Goal: Task Accomplishment & Management: Use online tool/utility

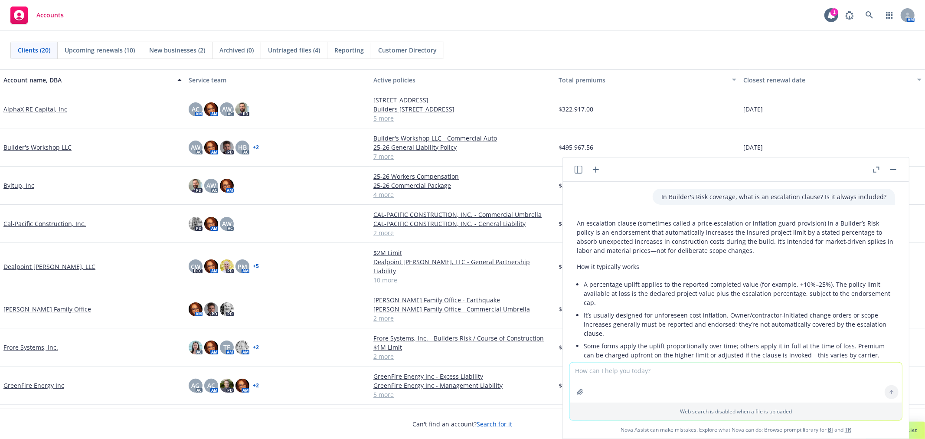
scroll to position [1372, 0]
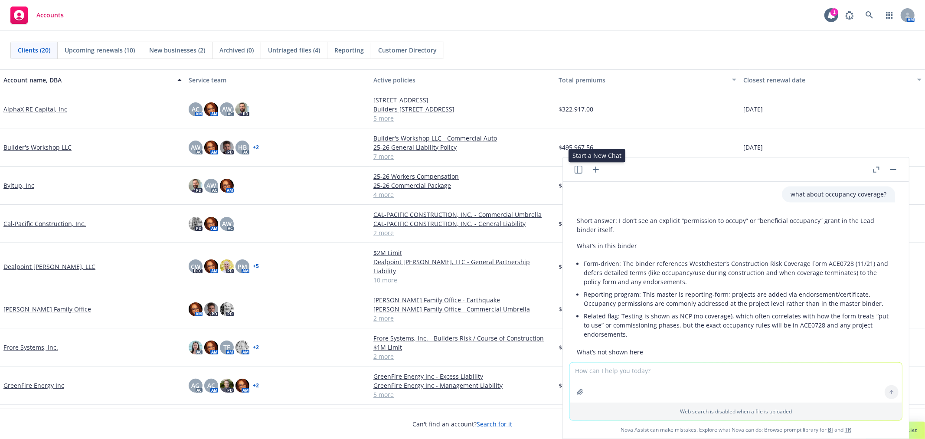
click at [591, 167] on icon "button" at bounding box center [595, 169] width 10 height 10
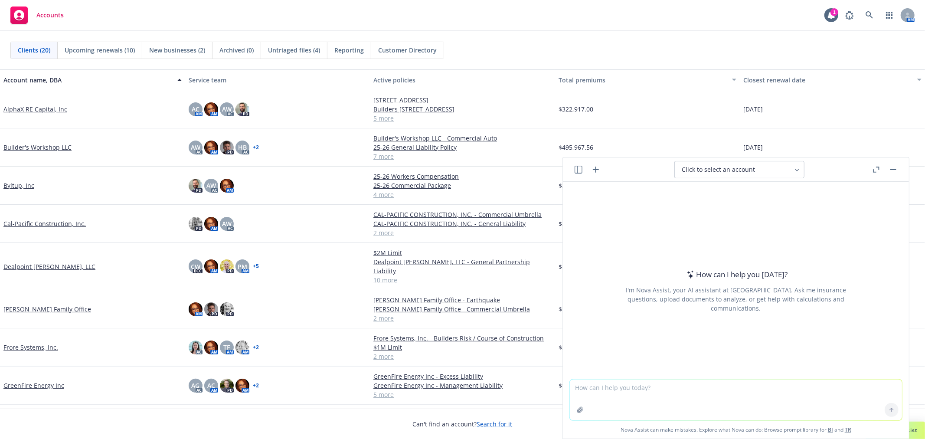
click at [628, 400] on textarea at bounding box center [736, 399] width 332 height 41
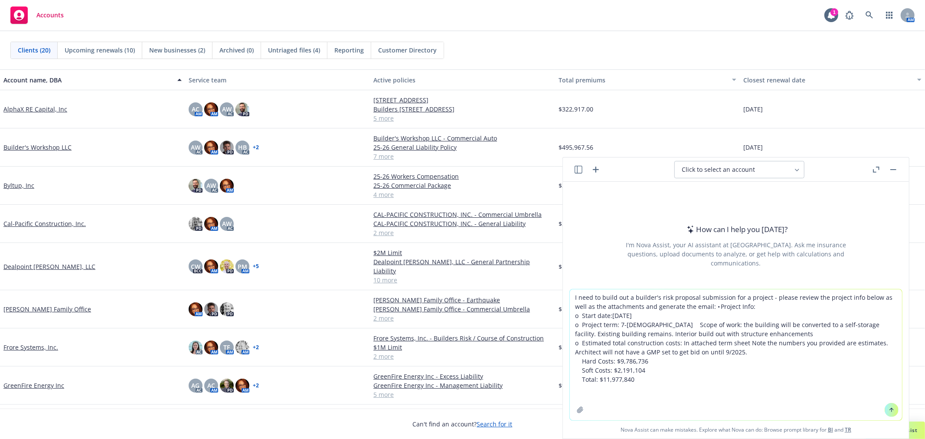
type textarea "I need to build out a builder's risk proposal submission for a project - please…"
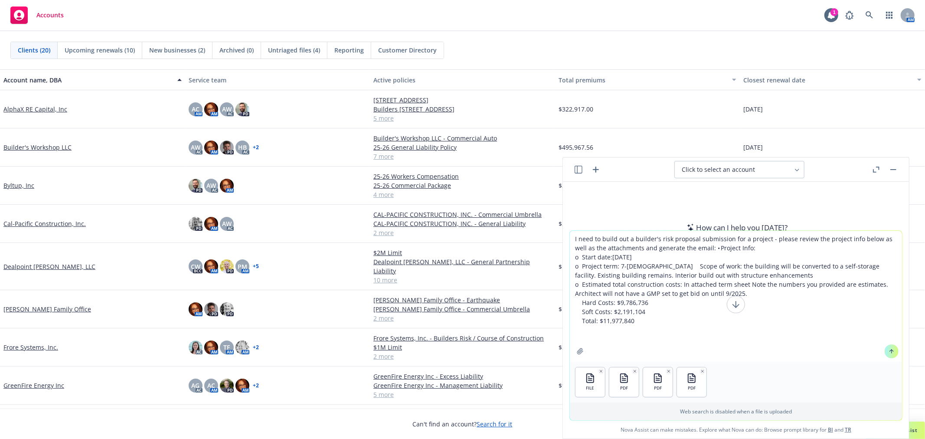
click at [891, 352] on icon at bounding box center [891, 350] width 0 height 3
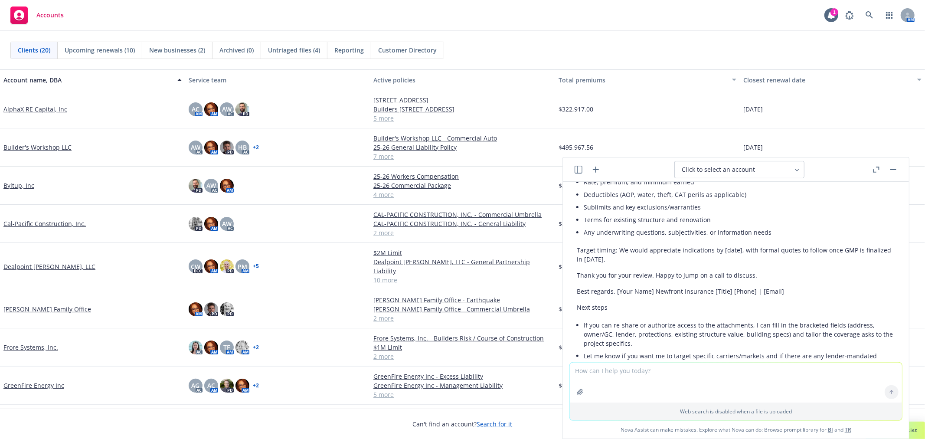
scroll to position [1410, 0]
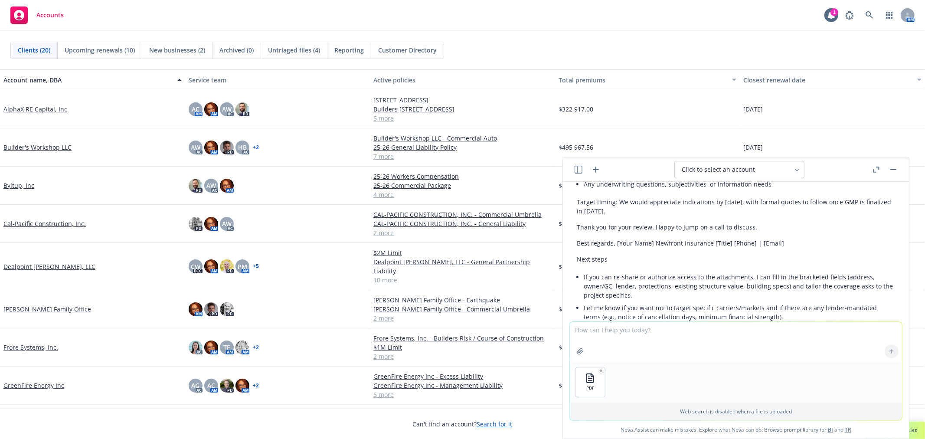
click at [655, 335] on textarea at bounding box center [736, 342] width 332 height 40
type textarea "would it be more helpful to upload less documents at once?"
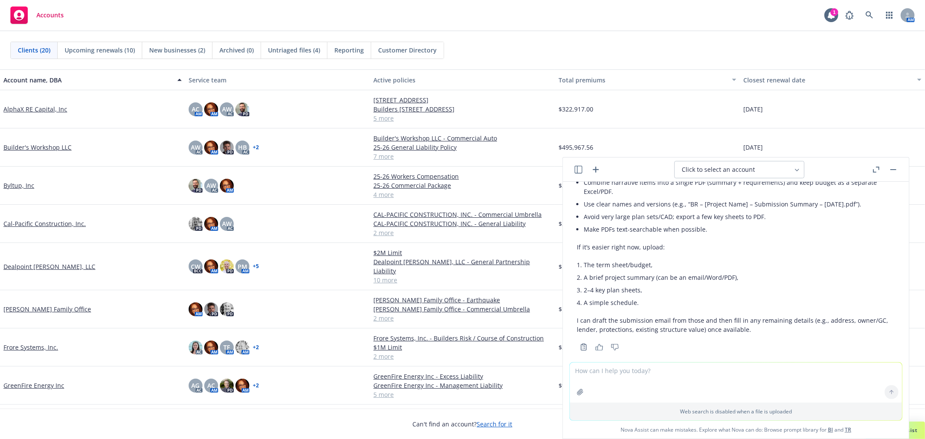
scroll to position [1894, 0]
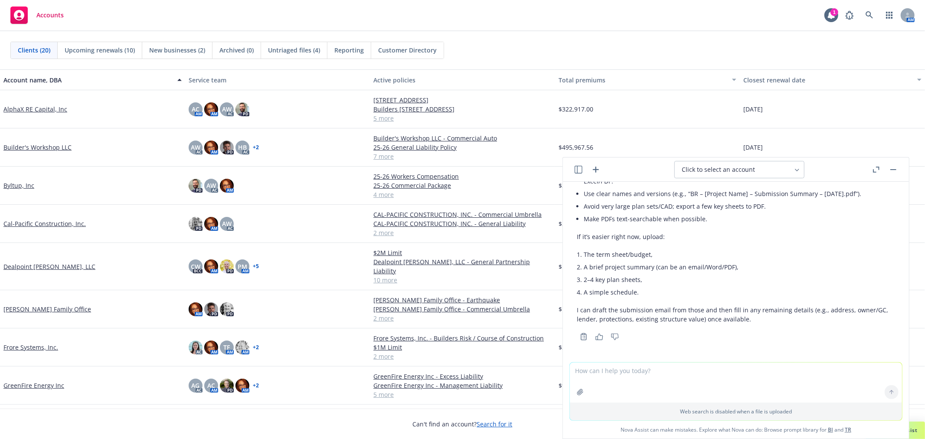
click at [577, 389] on icon "button" at bounding box center [580, 391] width 7 height 7
click at [603, 369] on textarea at bounding box center [736, 382] width 332 height 40
paste textarea "Zurich North America Construction Builder's Risk Application GENERAL BUILDING A…"
type textarea "BR app - Zurich North America Construction Builder's Risk Application GENERAL B…"
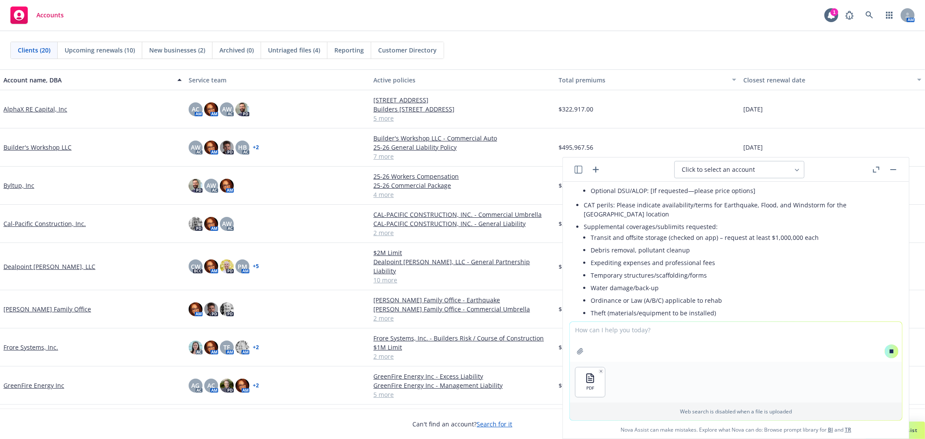
scroll to position [2892, 0]
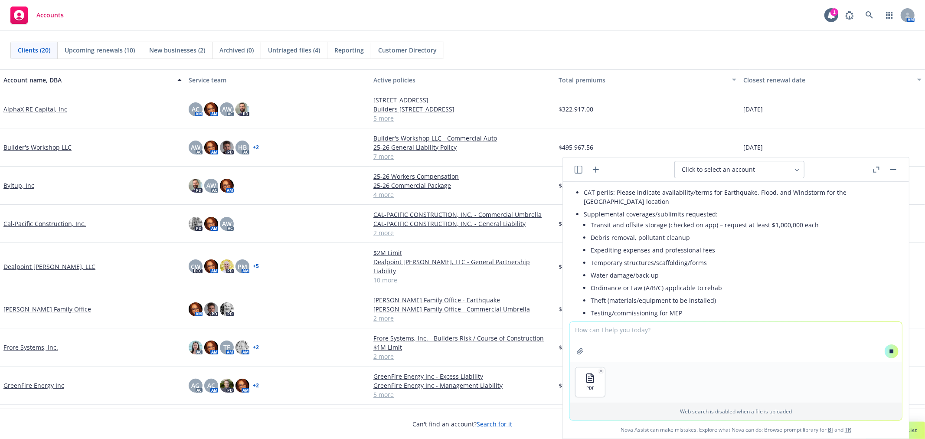
click at [609, 337] on textarea at bounding box center [736, 342] width 332 height 40
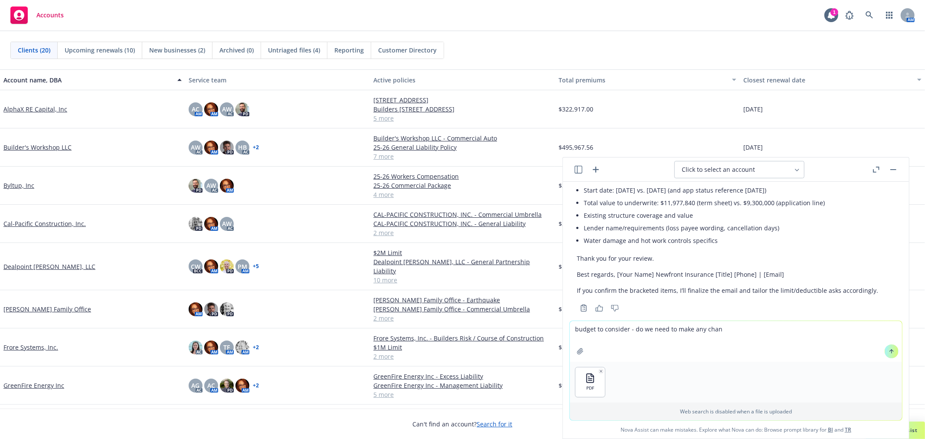
scroll to position [3476, 0]
type textarea "budget to consider - do we need to make any changes to the above?"
click at [891, 350] on icon at bounding box center [891, 350] width 0 height 3
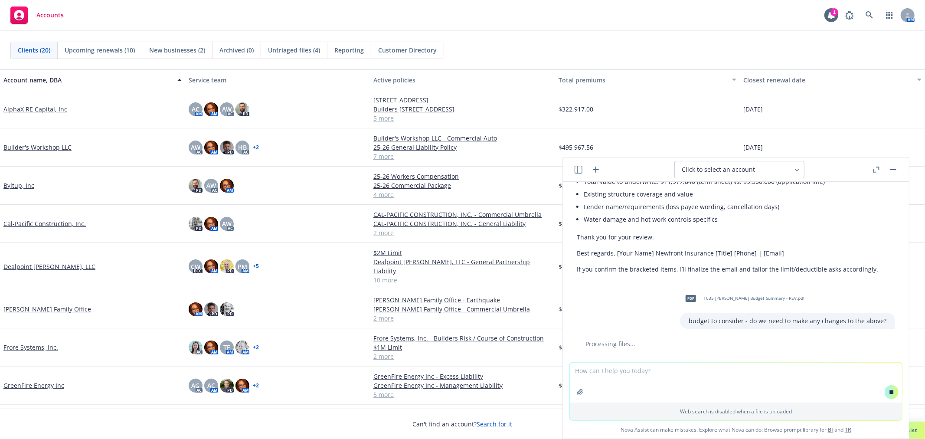
scroll to position [3469, 0]
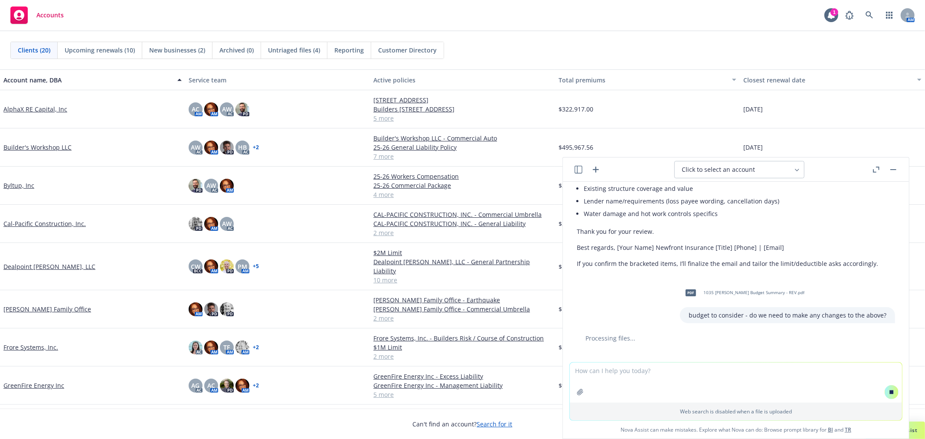
click at [668, 374] on textarea at bounding box center [736, 382] width 332 height 40
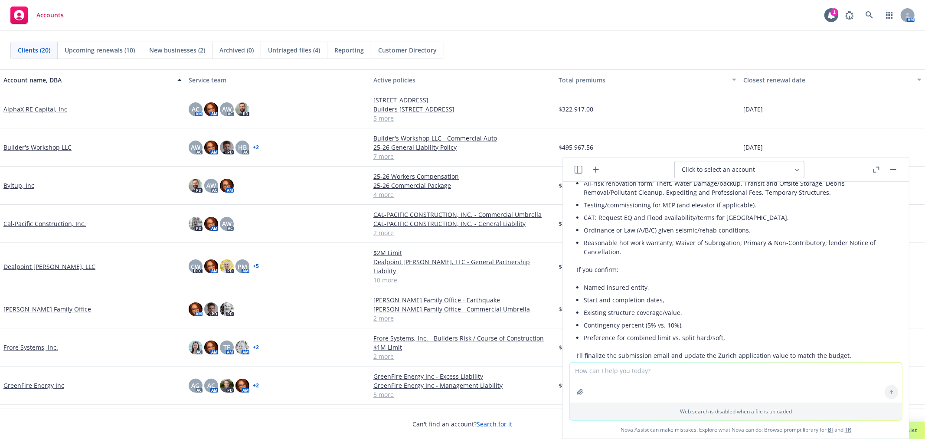
scroll to position [4140, 0]
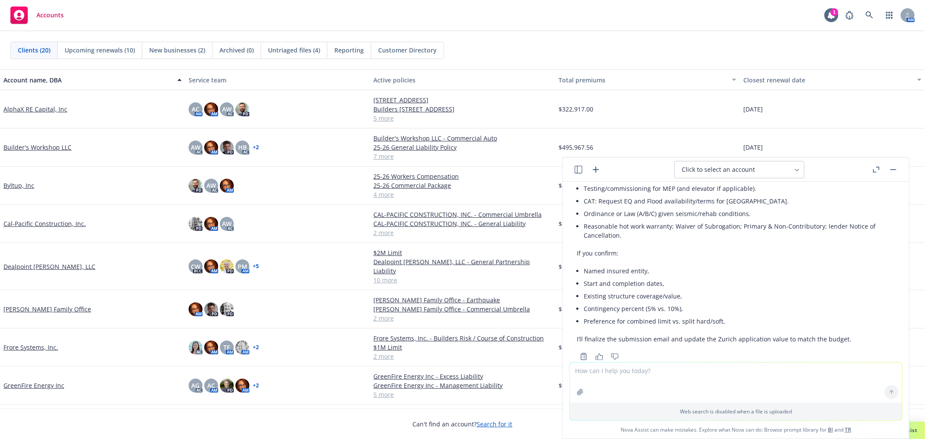
click at [659, 381] on textarea at bounding box center [736, 382] width 332 height 40
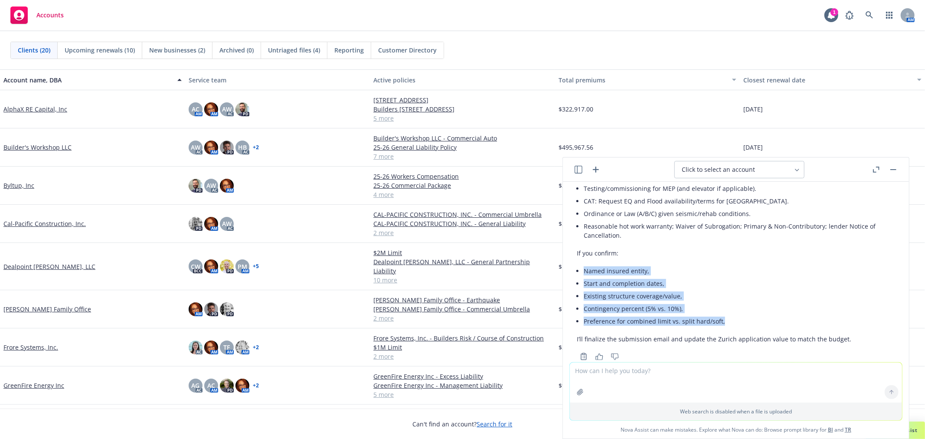
drag, startPoint x: 571, startPoint y: 248, endPoint x: 731, endPoint y: 301, distance: 168.6
click at [731, 301] on div "Yes—based on the budget you shared, I recommend a few targeted changes to align…" at bounding box center [736, 35] width 332 height 653
copy ul "Named insured entity, Start and completion dates, Existing structure coverage/v…"
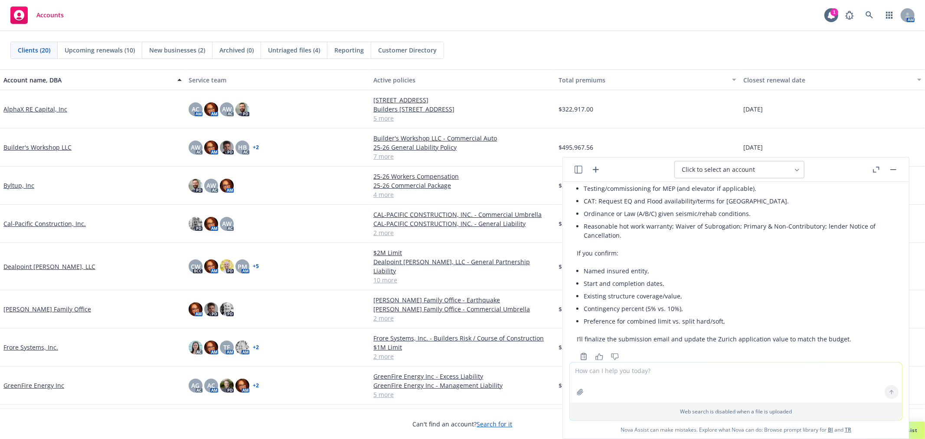
click at [630, 375] on textarea at bounding box center [736, 382] width 332 height 40
paste textarea "Named insured entity, Start and completion dates, Existing structure coverage/v…"
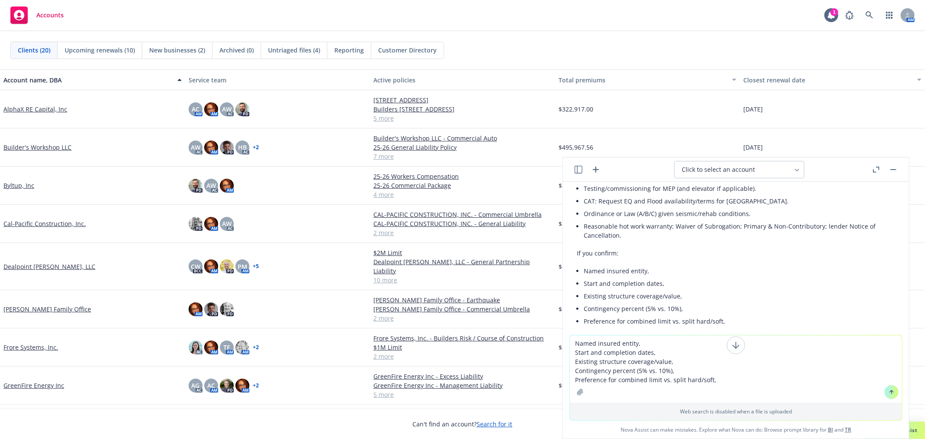
click at [648, 341] on textarea "Named insured entity, Start and completion dates, Existing structure coverage/v…" at bounding box center [736, 368] width 332 height 67
click at [646, 342] on textarea "Named insured entity, Start and completion dates, Existing structure coverage/v…" at bounding box center [736, 368] width 332 height 67
paste textarea "919S 1035 Howard St LLC 2310 S Miami Blvd Durham, NC"
click at [670, 349] on textarea "Named insured entity, 919S 1035 Howard St LLC 2310 S Miami Blvd Durham, NC Star…" at bounding box center [736, 359] width 332 height 85
click at [671, 360] on textarea "Named insured entity, 919S 1035 Howard St LLC 2310 S Miami Blvd Durham, NC Star…" at bounding box center [736, 359] width 332 height 85
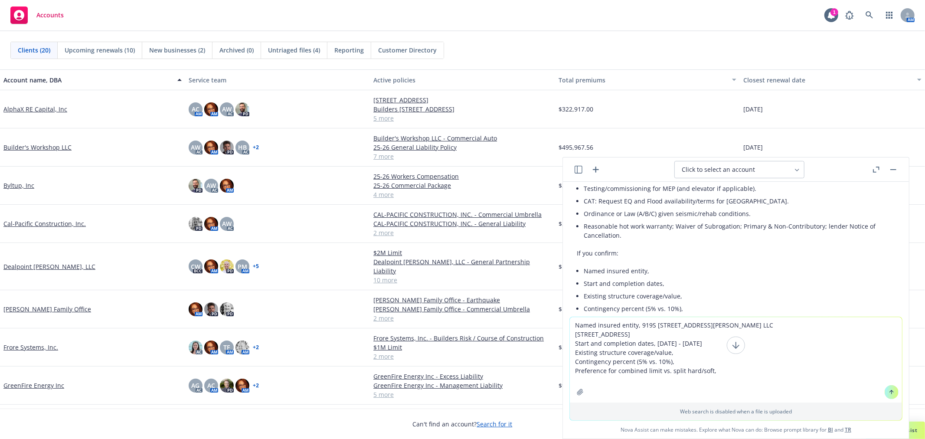
click at [675, 370] on textarea "Named insured entity, 919S 1035 Howard St LLC 2310 S Miami Blvd Durham, NC Star…" at bounding box center [736, 359] width 332 height 85
click at [727, 380] on textarea "Named insured entity, 919S 1035 Howard St LLC 2310 S Miami Blvd Durham, NC Star…" at bounding box center [736, 359] width 332 height 85
click at [674, 362] on textarea "Named insured entity, 919S 1035 Howard St LLC 2310 S Miami Blvd Durham, NC Star…" at bounding box center [736, 359] width 332 height 85
type textarea "Named insured entity, 919S 1035 Howard St LLC 2310 S Miami Blvd Durham, NC Star…"
click at [888, 392] on icon at bounding box center [891, 392] width 6 height 6
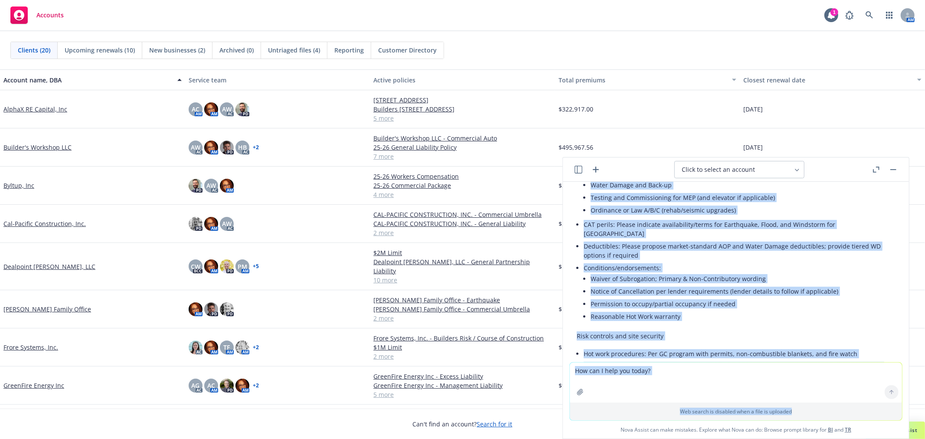
scroll to position [5296, 0]
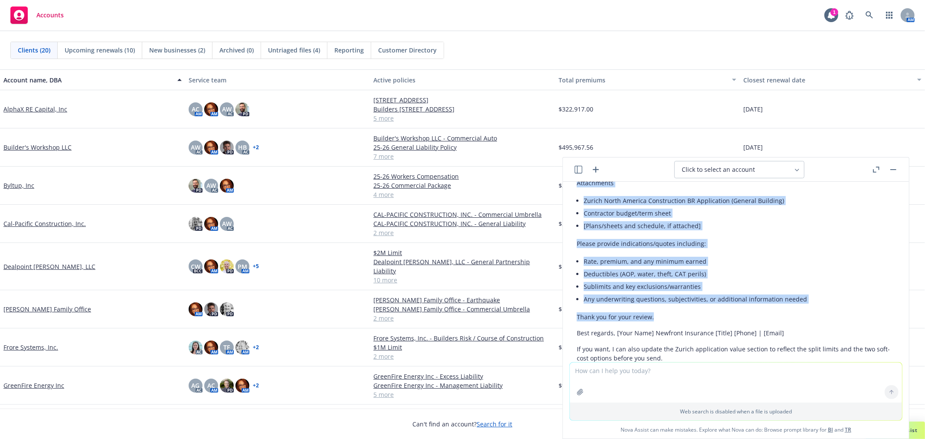
drag, startPoint x: 575, startPoint y: 195, endPoint x: 810, endPoint y: 275, distance: 247.9
copy div "Subject: Builder’s Risk Submission – 1035 Howard St, San Francisco, CA – Self-S…"
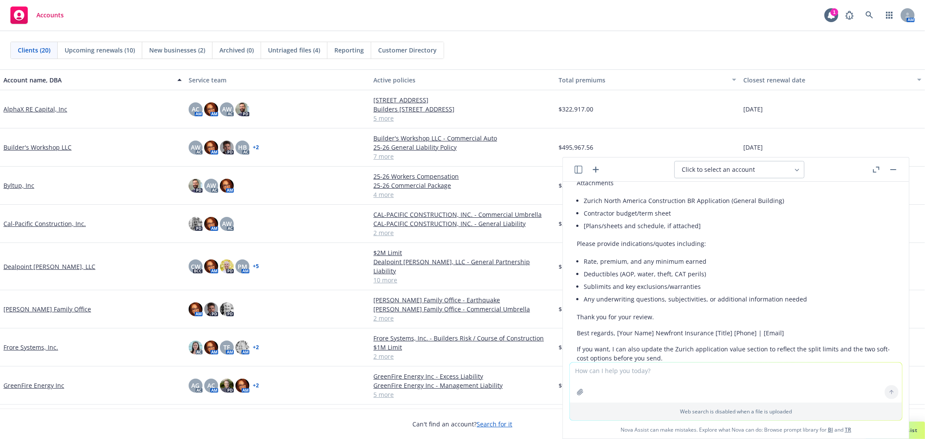
click at [688, 385] on textarea at bounding box center [736, 382] width 332 height 40
drag, startPoint x: 787, startPoint y: 374, endPoint x: 794, endPoint y: 374, distance: 6.9
click at [794, 374] on textarea "can you please pull the zip codes for these 2 addresses?" at bounding box center [736, 382] width 332 height 41
paste textarea "• Named Insured: 919S 1035 Howard St LLC, 2310 S Miami Blvd, Durham, NC • Gener…"
type textarea "can you please pull the zip codes for these 2 addresses?• Named Insured: 919S 1…"
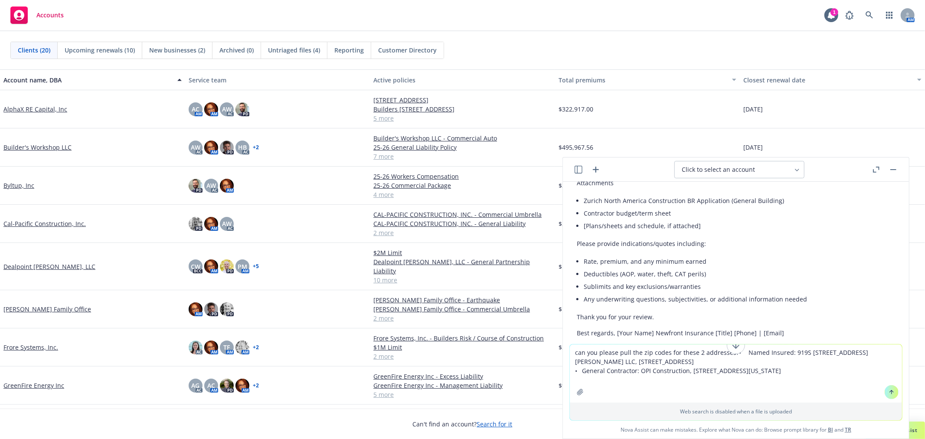
click at [890, 391] on icon at bounding box center [891, 391] width 3 height 2
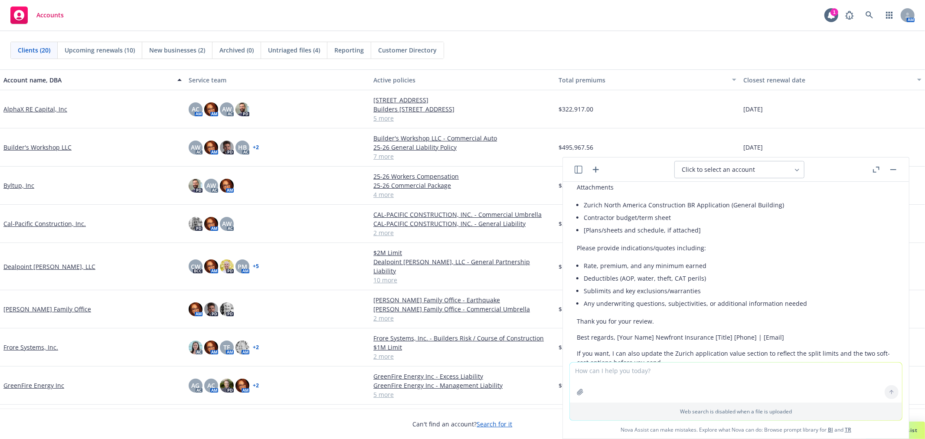
scroll to position [5414, 0]
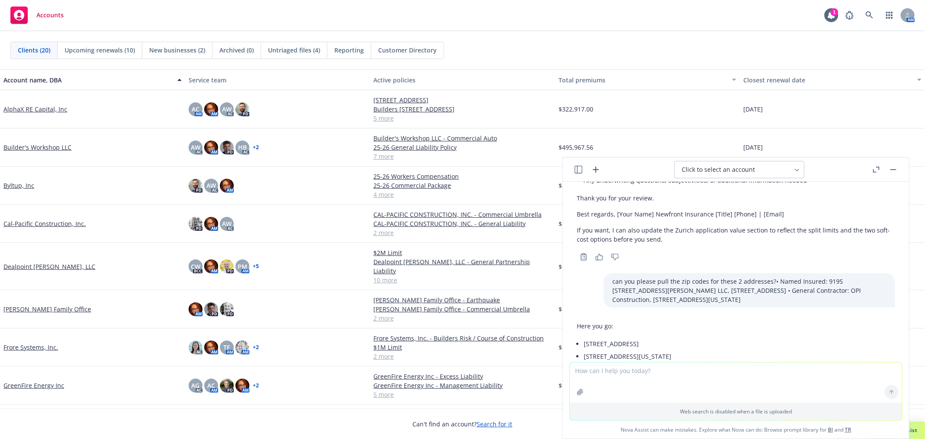
drag, startPoint x: 684, startPoint y: 302, endPoint x: 673, endPoint y: 302, distance: 10.8
click at [671, 337] on li "2310 S Miami Blvd, Durham, NC — 27703" at bounding box center [627, 343] width 88 height 13
drag, startPoint x: 683, startPoint y: 301, endPoint x: 707, endPoint y: 301, distance: 23.4
click at [671, 337] on li "2310 S Miami Blvd, Durham, NC — 27703" at bounding box center [627, 343] width 88 height 13
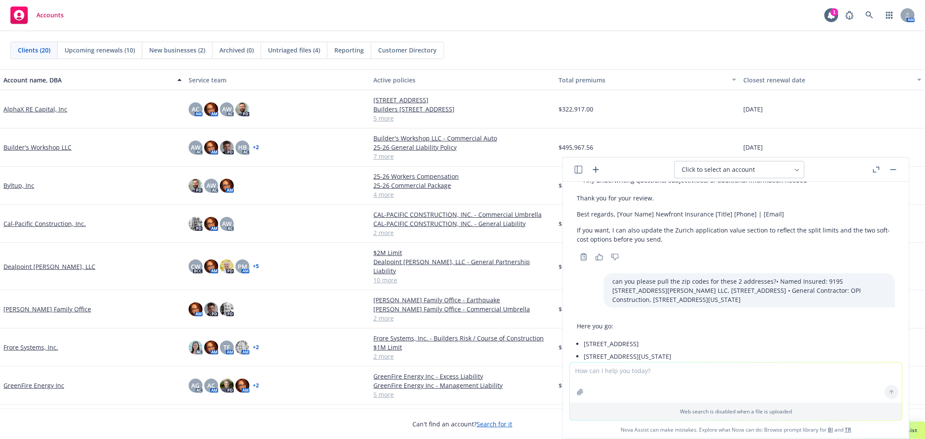
copy li "27703"
drag, startPoint x: 707, startPoint y: 316, endPoint x: 742, endPoint y: 316, distance: 34.7
click at [742, 318] on div "Here you go: 2310 S Miami Blvd, Durham, NC — 27703 150 E 42nd St, Mezzanine, Ne…" at bounding box center [736, 342] width 318 height 48
copy li "10017"
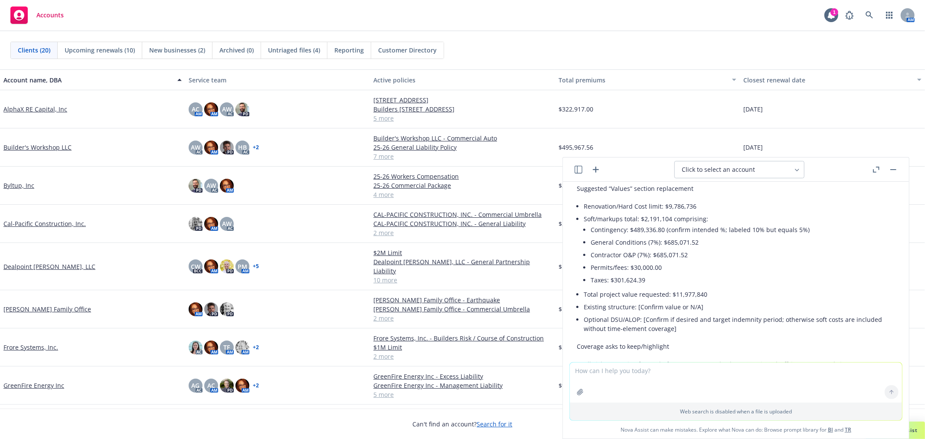
scroll to position [3921, 0]
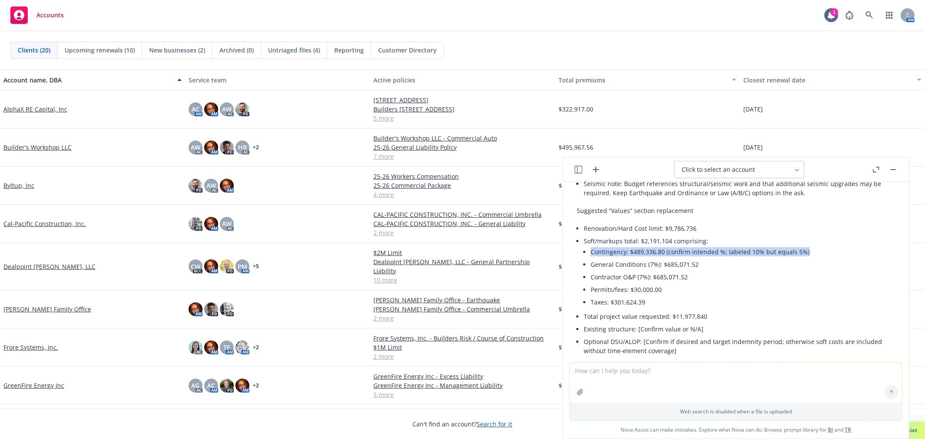
drag, startPoint x: 580, startPoint y: 231, endPoint x: 819, endPoint y: 232, distance: 239.3
click at [819, 232] on div "Yes—based on the budget you shared, I recommend a few targeted changes to align…" at bounding box center [736, 247] width 318 height 638
copy li "Contingency: $489,336.80 (confirm intended %; labeled 10% but equals 5%)"
click at [631, 378] on textarea at bounding box center [736, 382] width 332 height 40
paste textarea "1035 Howard Street, San Francisco, CA"
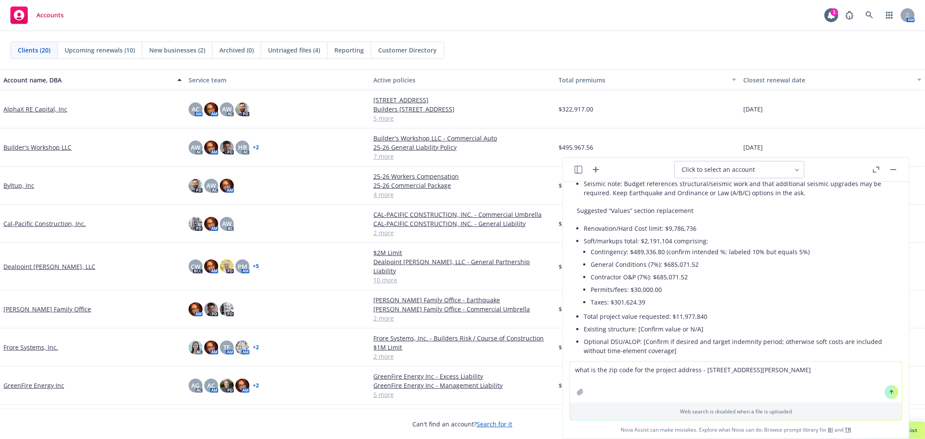
type textarea "what is the zip code for the project address - 1035 Howard Street, San Francisc…"
click at [890, 392] on icon at bounding box center [891, 392] width 6 height 6
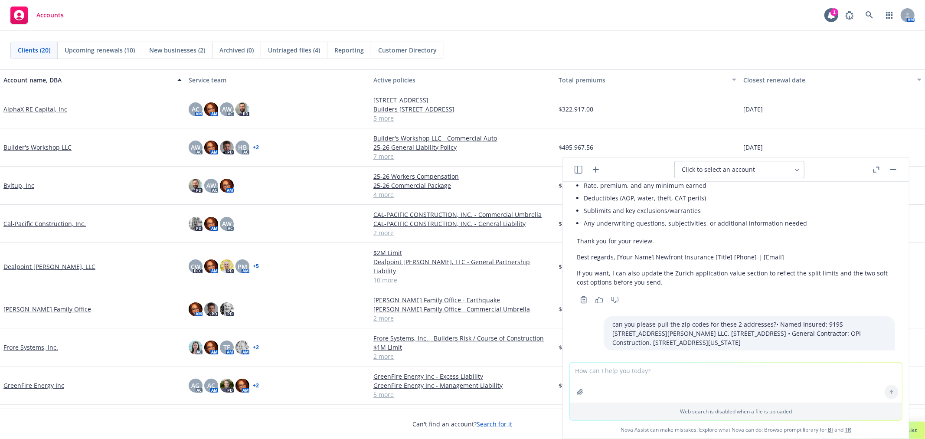
scroll to position [5482, 0]
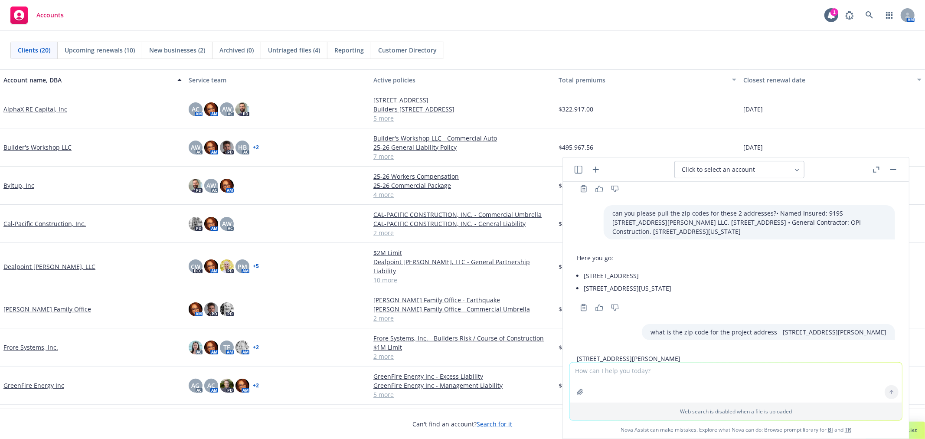
drag, startPoint x: 695, startPoint y: 318, endPoint x: 725, endPoint y: 317, distance: 29.9
click at [725, 350] on div "1035 Howard Street, San Francisco, CA — 94103" at bounding box center [736, 358] width 318 height 16
copy p "94103"
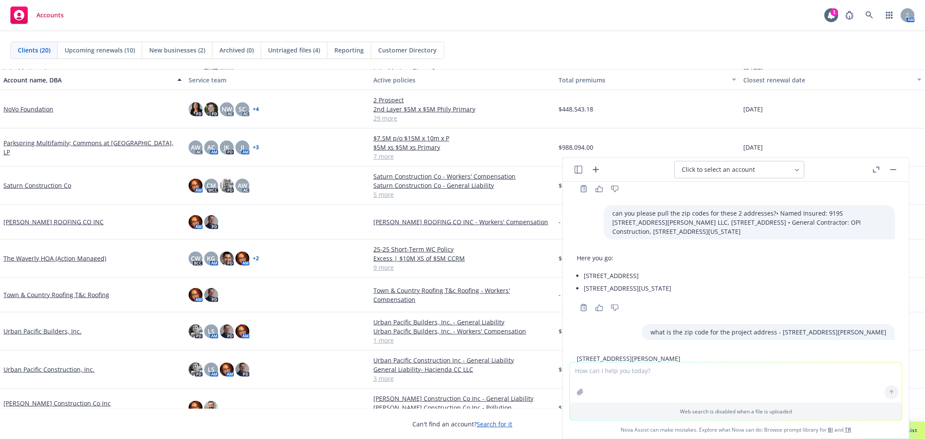
scroll to position [404, 0]
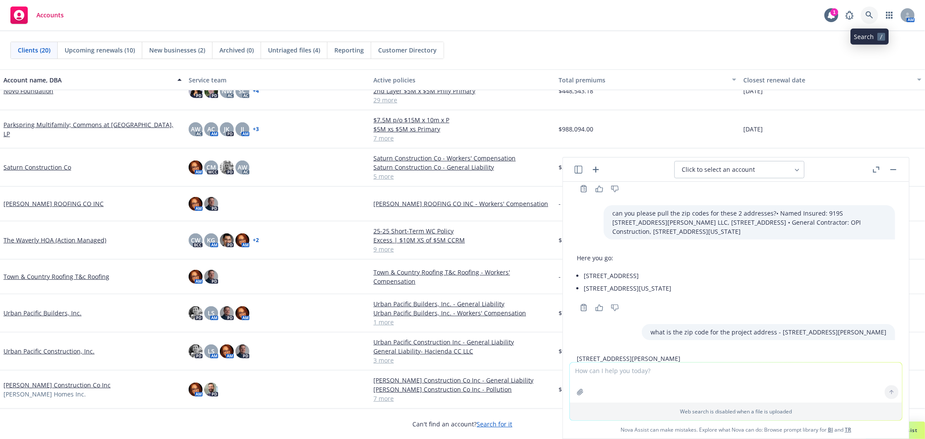
click at [869, 13] on icon at bounding box center [869, 15] width 8 height 8
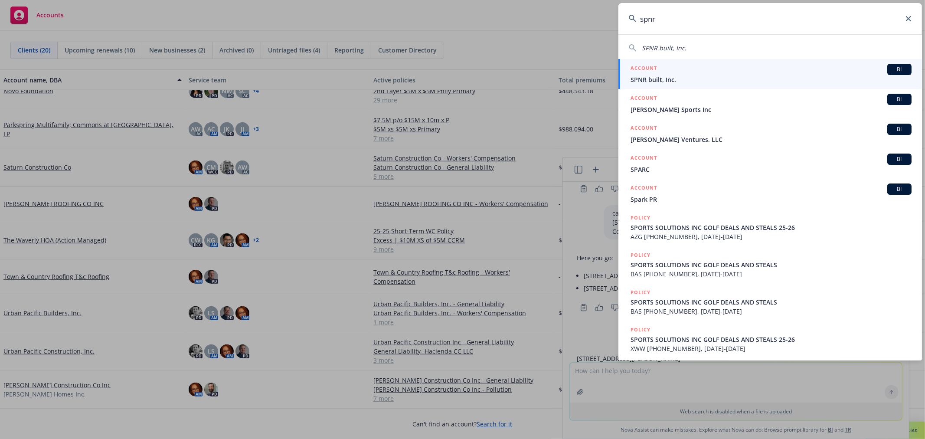
type input "spnr"
click at [700, 76] on span "SPNR built, Inc." at bounding box center [770, 79] width 281 height 9
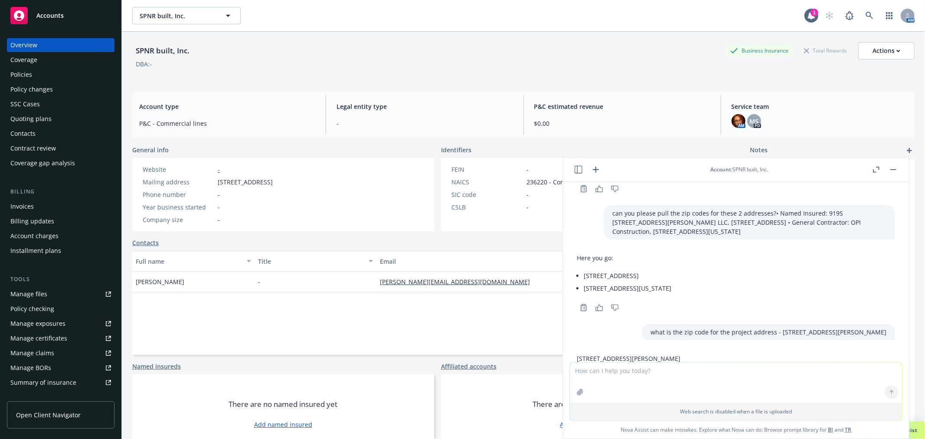
click at [892, 168] on button "button" at bounding box center [893, 169] width 10 height 10
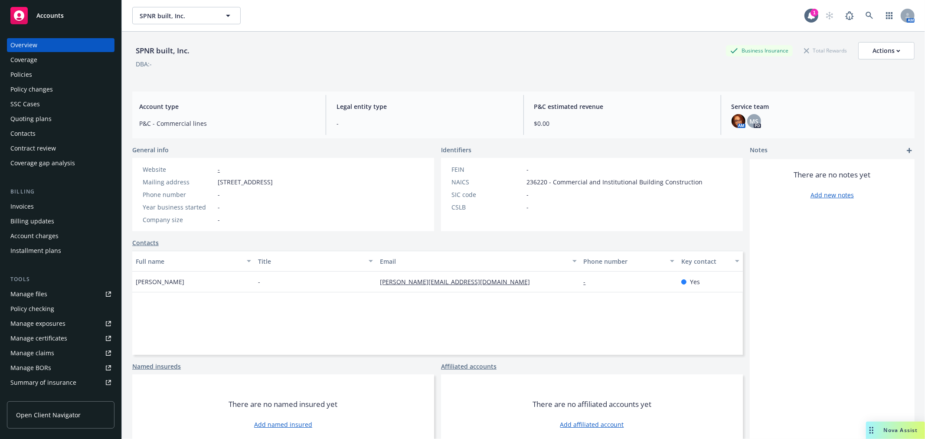
click at [32, 118] on div "Quoting plans" at bounding box center [30, 119] width 41 height 14
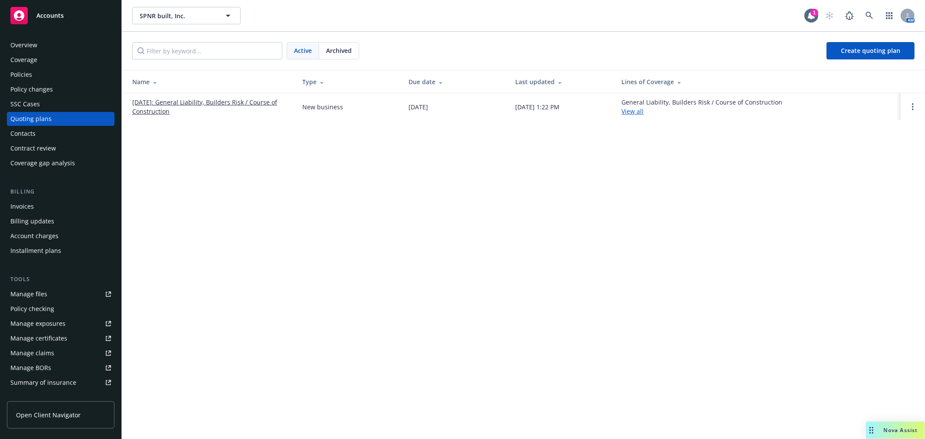
click at [212, 101] on link "08/30/2025: General Liability, Builders Risk / Course of Construction" at bounding box center [210, 107] width 156 height 18
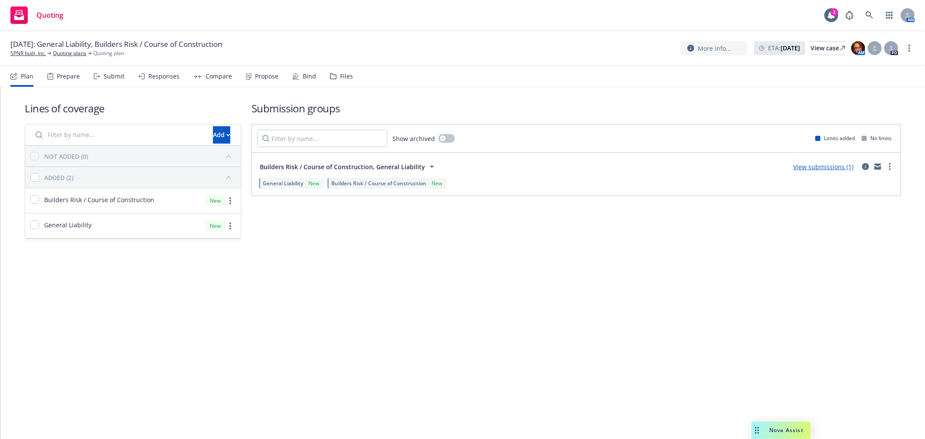
click at [114, 75] on div "Submit" at bounding box center [114, 76] width 21 height 7
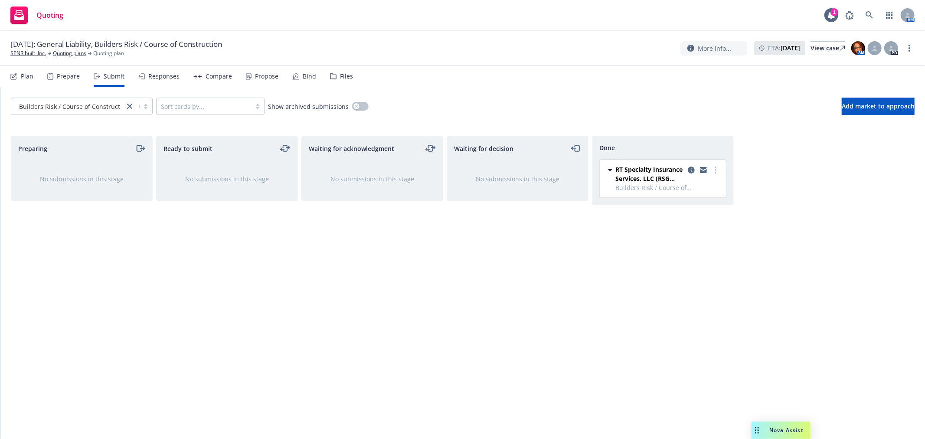
click at [159, 74] on div "Responses" at bounding box center [163, 76] width 31 height 7
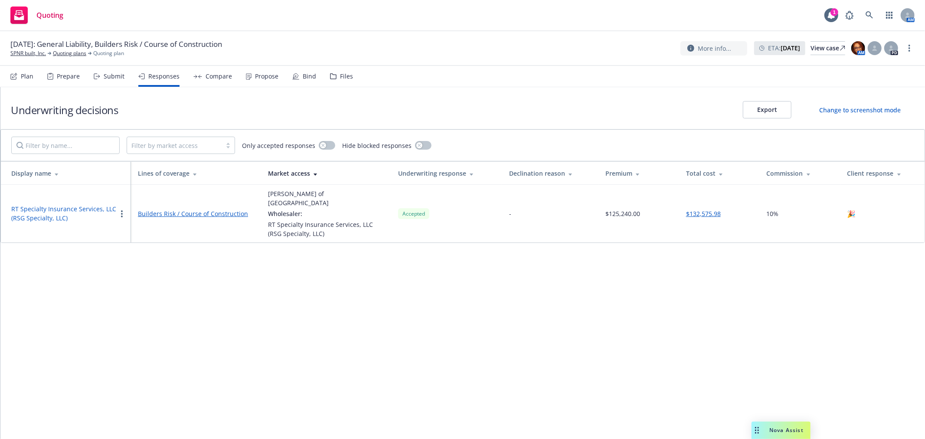
click at [216, 75] on div "Compare" at bounding box center [218, 76] width 26 height 7
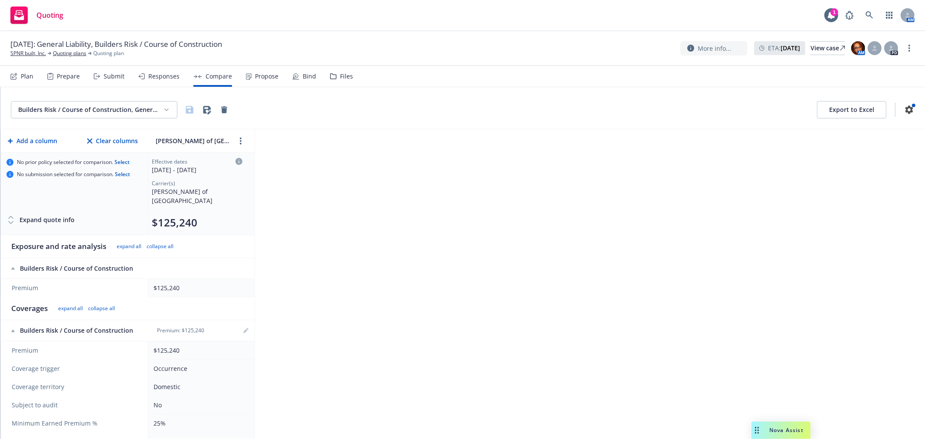
click at [259, 75] on div "Propose" at bounding box center [266, 76] width 23 height 7
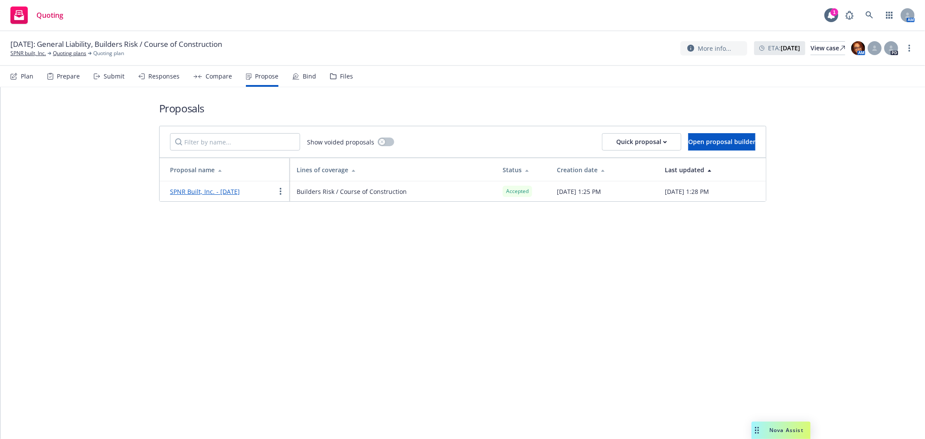
click at [297, 77] on div "Bind" at bounding box center [304, 76] width 24 height 21
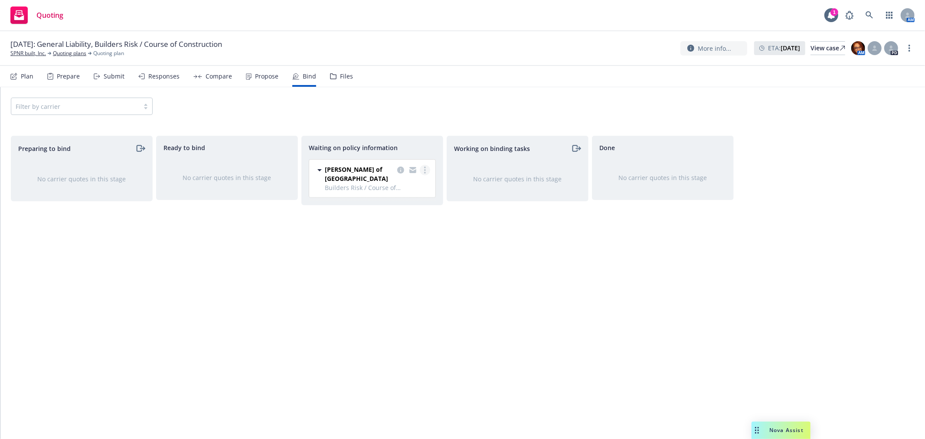
click at [427, 169] on link "more" at bounding box center [425, 170] width 10 height 10
click at [407, 189] on span "Create policies" at bounding box center [383, 187] width 64 height 8
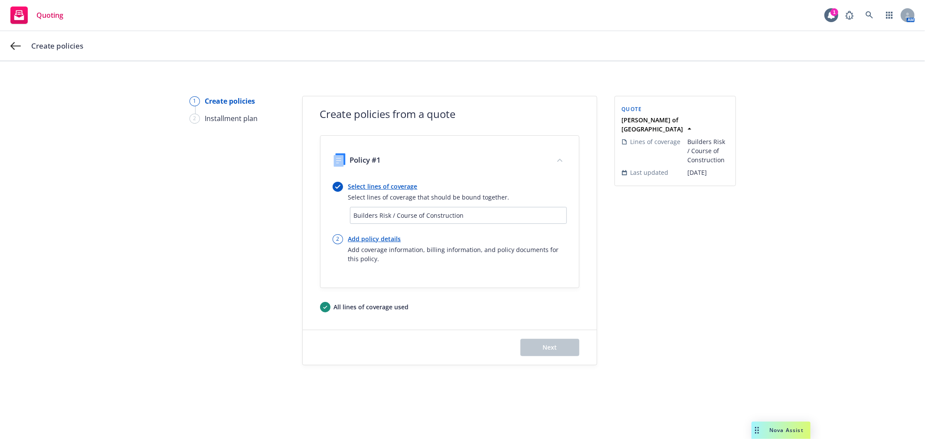
click at [404, 182] on link "Select lines of coverage" at bounding box center [428, 186] width 161 height 9
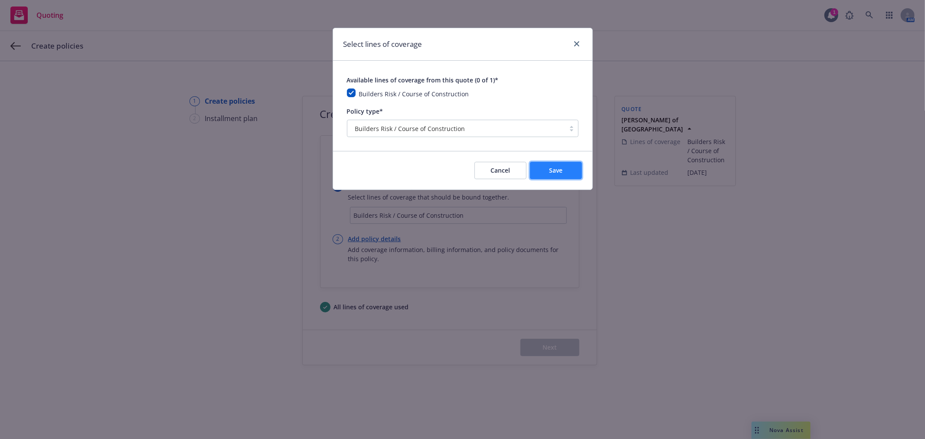
click at [552, 172] on span "Save" at bounding box center [555, 170] width 13 height 8
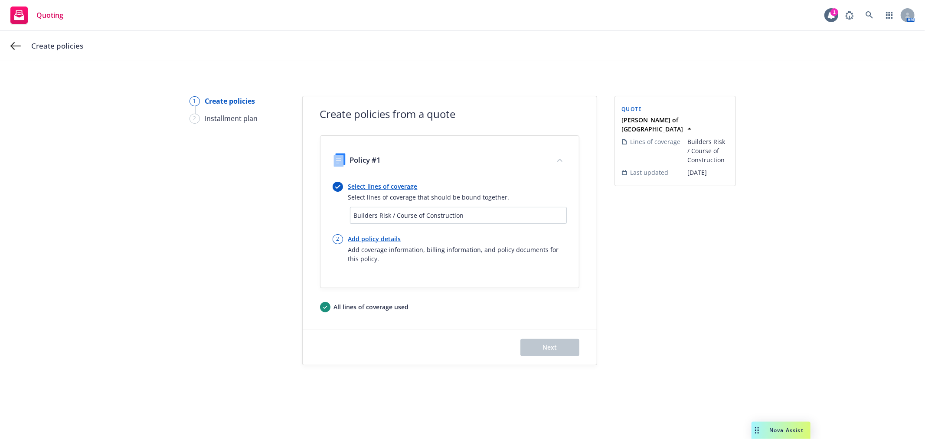
click at [380, 238] on link "Add policy details" at bounding box center [457, 238] width 218 height 9
select select "12"
select select "CA"
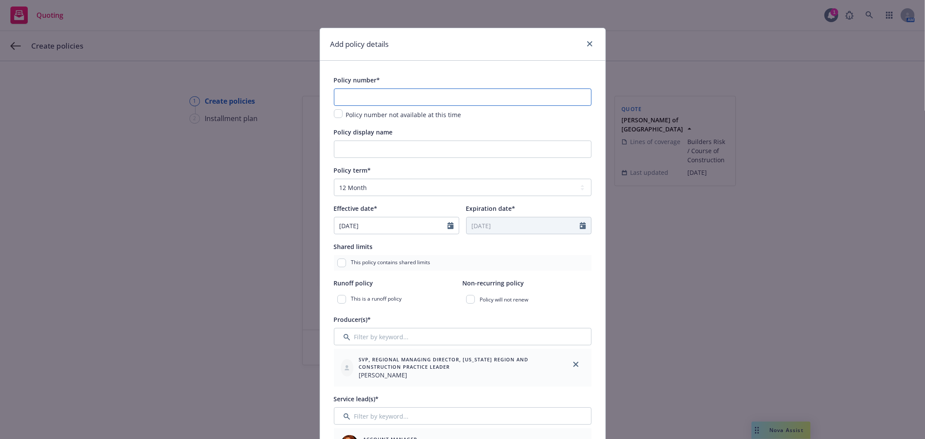
click at [383, 93] on input "text" at bounding box center [462, 96] width 257 height 17
paste input "SRBR25-1172"
type input "SRBR25-1172"
click at [383, 150] on input "Policy display name" at bounding box center [462, 148] width 257 height 17
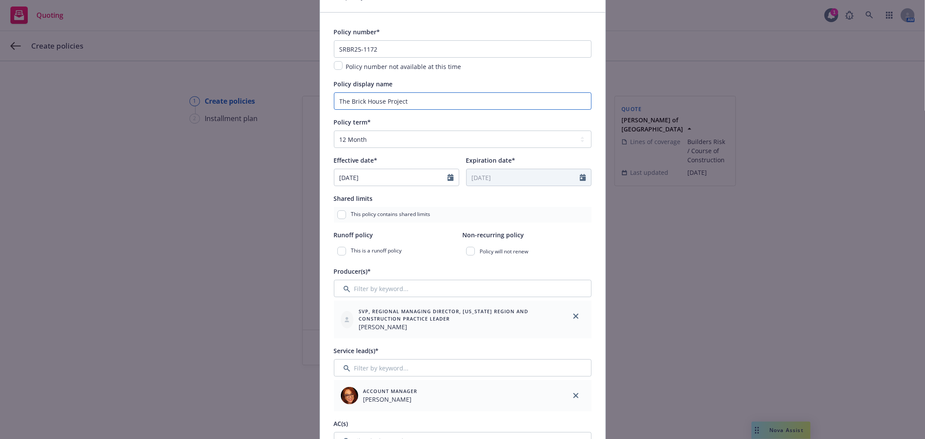
type input "The Brick House Project"
click at [447, 178] on icon "Calendar" at bounding box center [450, 177] width 6 height 7
select select "8"
click at [410, 280] on span "29" at bounding box center [415, 280] width 12 height 11
type input "08/29/2025"
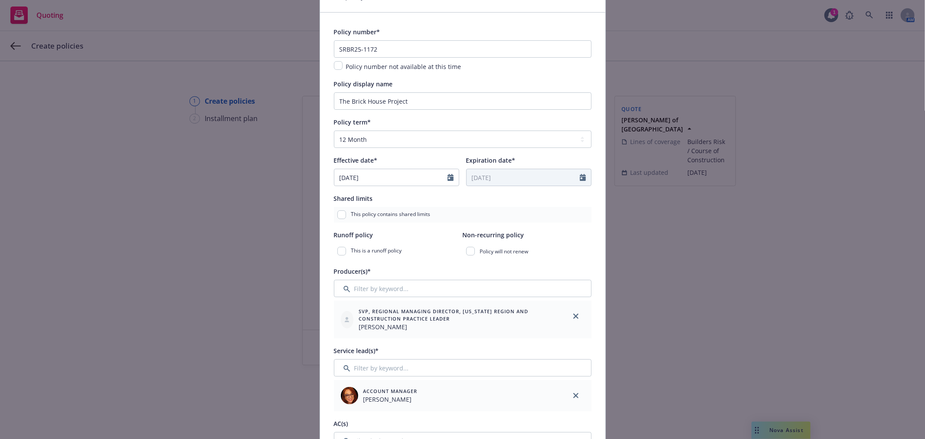
type input "08/29/2026"
click at [448, 176] on icon "Calendar" at bounding box center [450, 177] width 6 height 7
click at [427, 197] on icon "button" at bounding box center [429, 198] width 5 height 5
select select "9"
click at [352, 281] on span "29" at bounding box center [358, 280] width 13 height 11
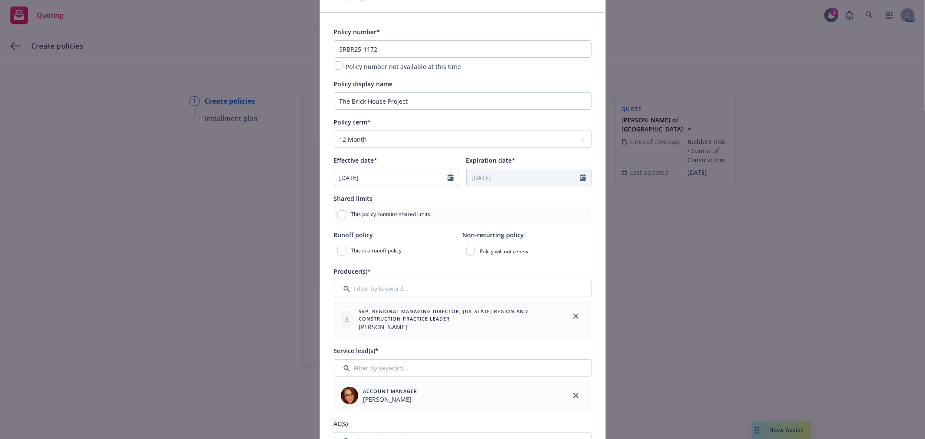
type input "[DATE]"
type input "09/29/2026"
click at [396, 137] on select "Select policy term 12 Month 6 Month 4 Month 3 Month 2 Month 1 Month 36 Month (3…" at bounding box center [462, 138] width 257 height 17
select select "other"
click at [334, 131] on select "Select policy term 12 Month 6 Month 4 Month 3 Month 2 Month 1 Month 36 Month (3…" at bounding box center [462, 138] width 257 height 17
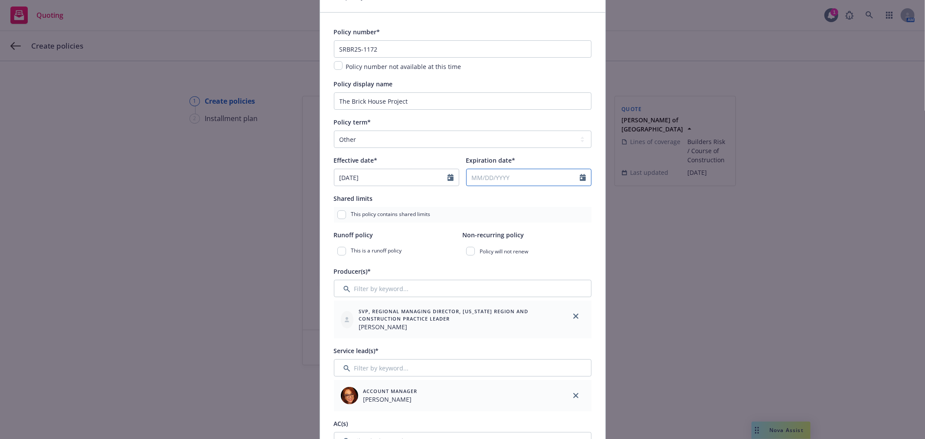
select select "9"
click at [512, 179] on input "Expiration date*" at bounding box center [522, 177] width 113 height 16
type input "03/29/2028"
click at [436, 193] on div "Shared limits" at bounding box center [462, 198] width 257 height 10
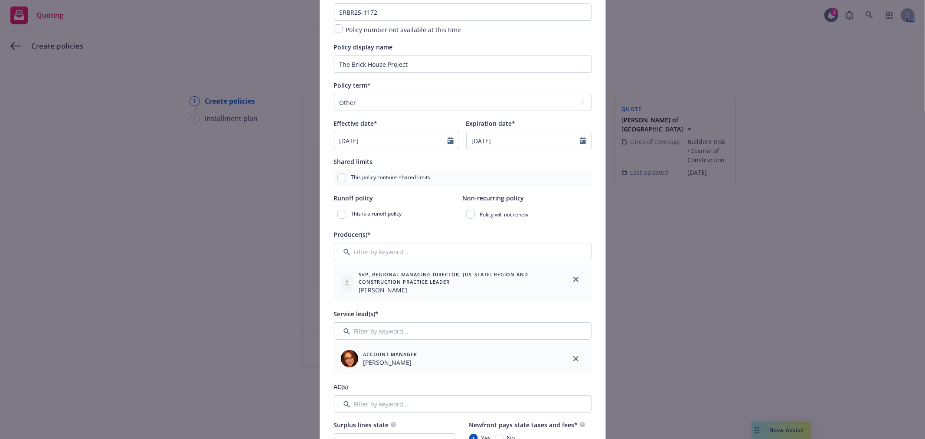
scroll to position [96, 0]
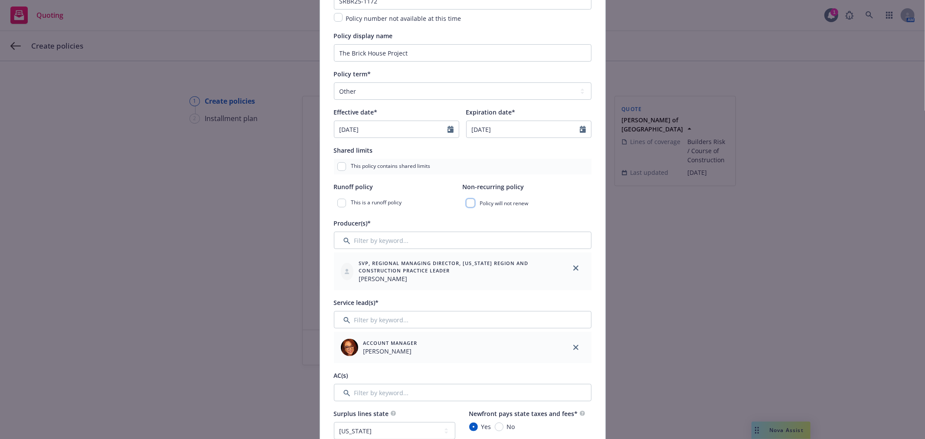
click at [467, 204] on input "checkbox" at bounding box center [470, 203] width 9 height 9
checkbox input "true"
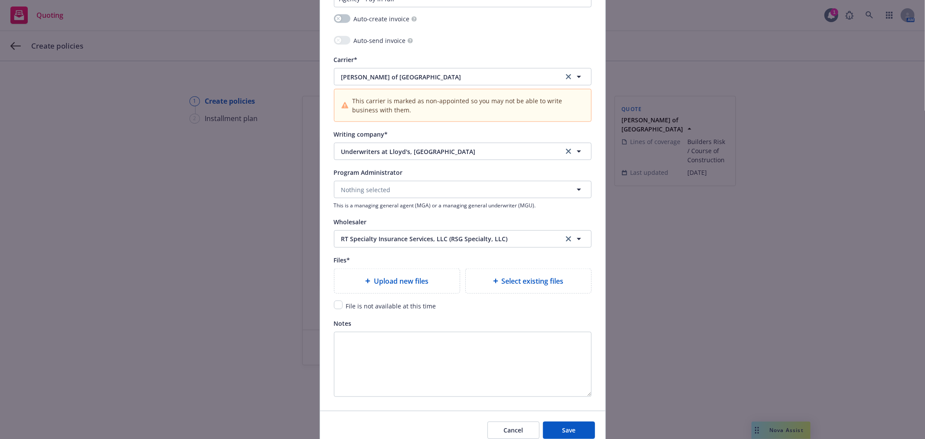
scroll to position [860, 0]
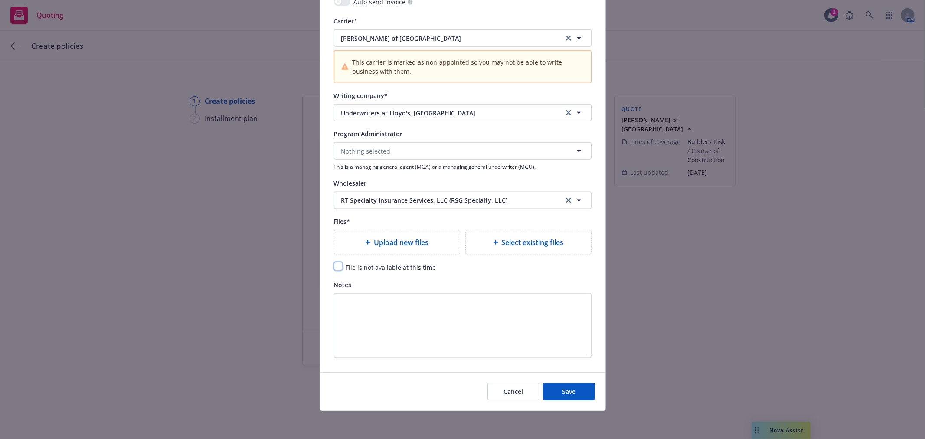
click at [334, 265] on input "checkbox" at bounding box center [338, 266] width 9 height 9
click at [336, 264] on input "checkbox" at bounding box center [338, 266] width 9 height 9
checkbox input "false"
click at [381, 243] on span "Upload new files" at bounding box center [401, 242] width 55 height 10
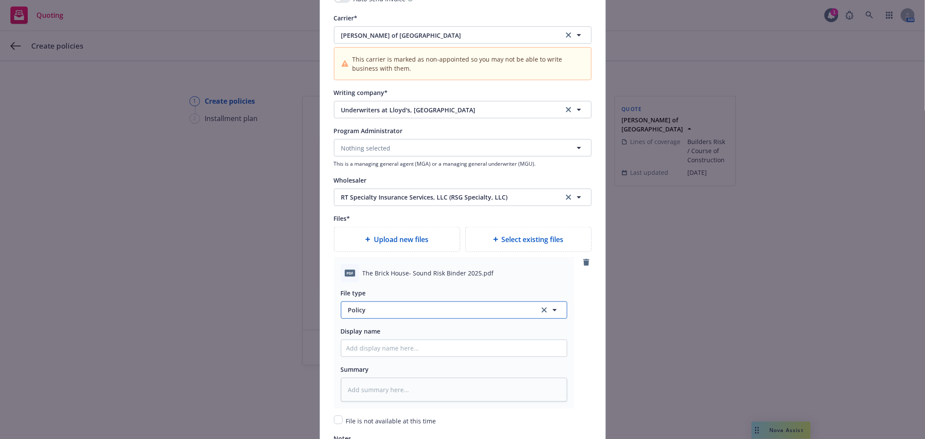
click at [408, 310] on span "Policy" at bounding box center [438, 309] width 181 height 9
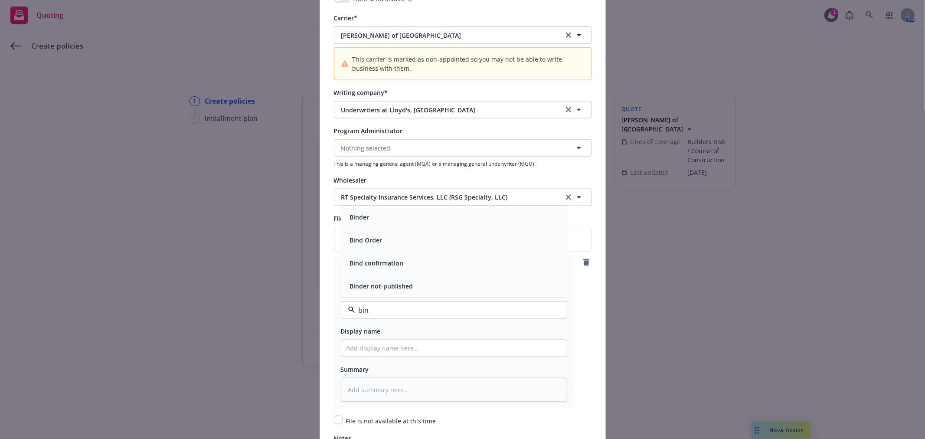
type input "bind"
click at [382, 214] on div "Binder" at bounding box center [453, 217] width 215 height 13
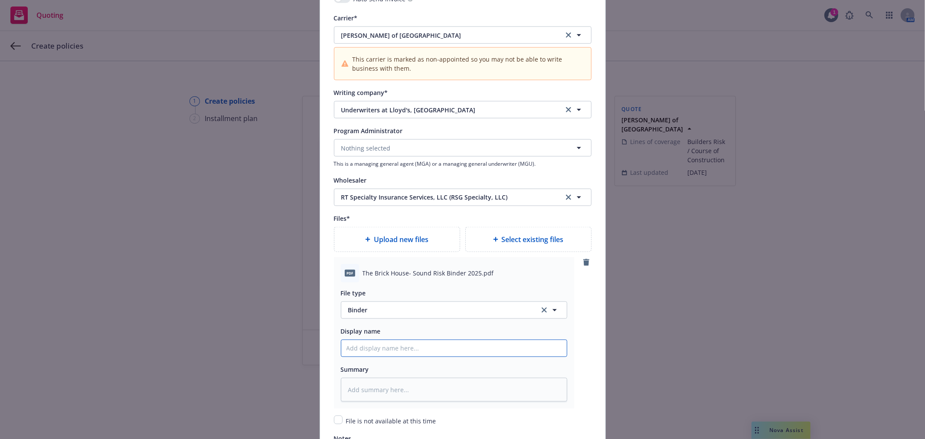
click at [407, 351] on input "Policy display name" at bounding box center [453, 348] width 225 height 16
type textarea "x"
type input "2"
type textarea "x"
type input "25"
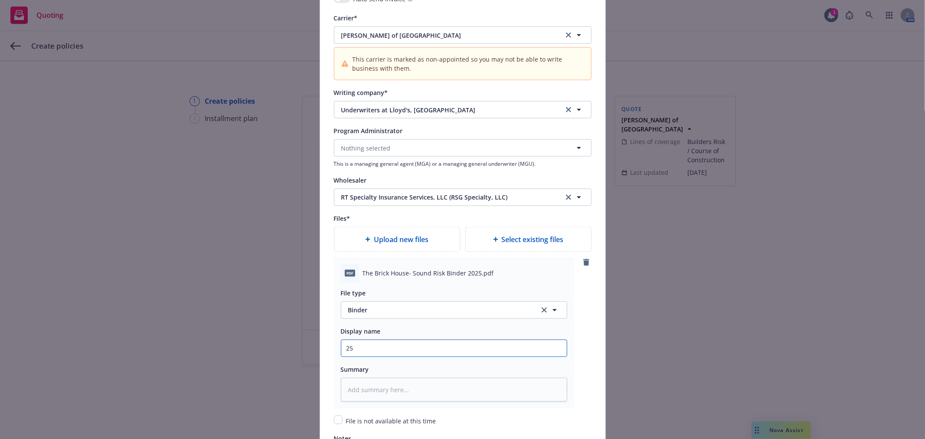
type textarea "x"
type input "25-2"
type textarea "x"
type input "25-28"
type textarea "x"
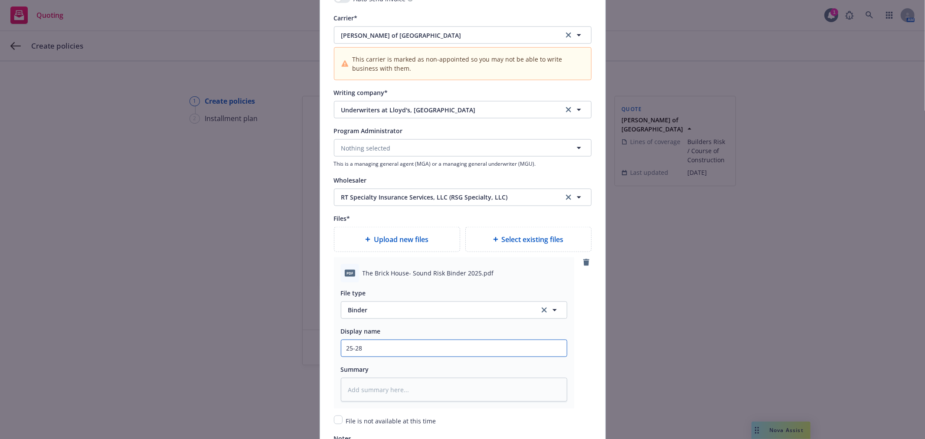
type input "25-28"
type textarea "x"
type input "25-28 B"
type textarea "x"
type input "25-28 BR"
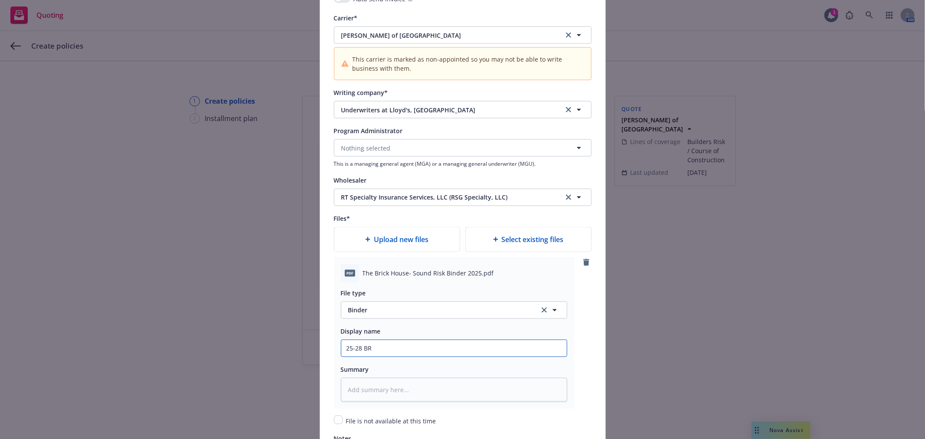
type textarea "x"
type input "25-28 BR"
type textarea "x"
type input "25-28 BR B"
type textarea "x"
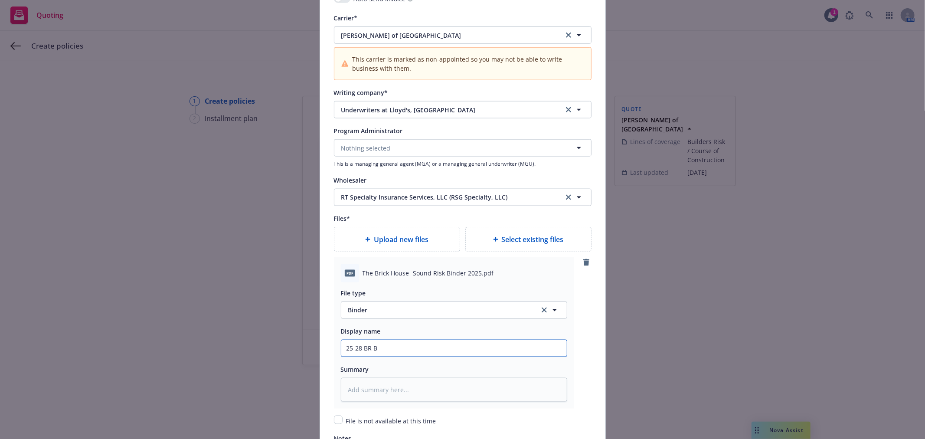
type input "25-28 BR Bi"
type textarea "x"
type input "25-28 BR Bin"
type textarea "x"
type input "25-28 BR Bi"
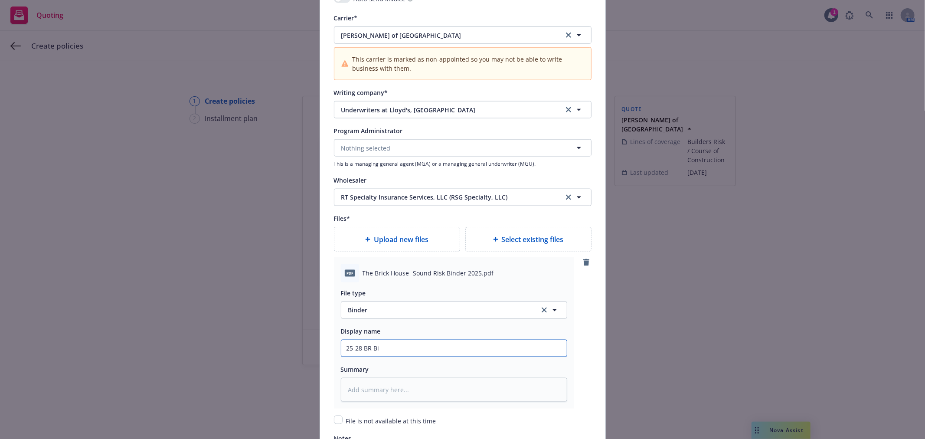
type textarea "x"
type input "25-28 BR B"
type textarea "x"
type input "25-28 BR"
type textarea "x"
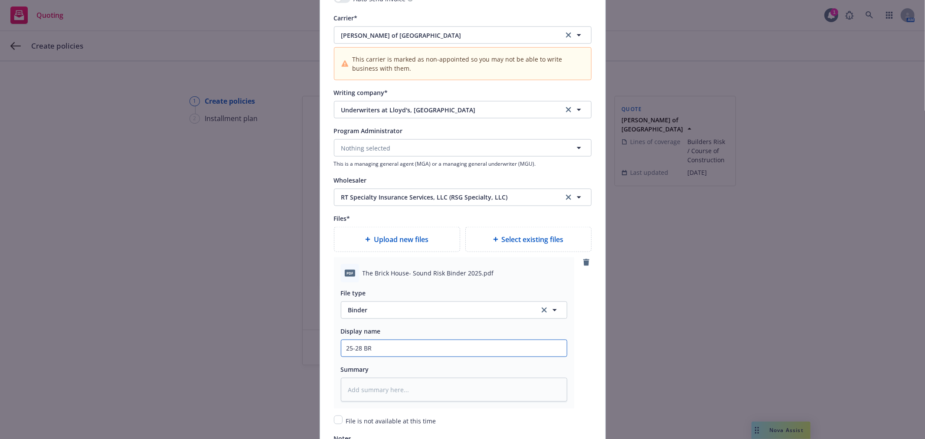
type input "25-28 BR P"
type textarea "x"
type input "25-28 BR Po"
type textarea "x"
type input "25-28 BR Pol"
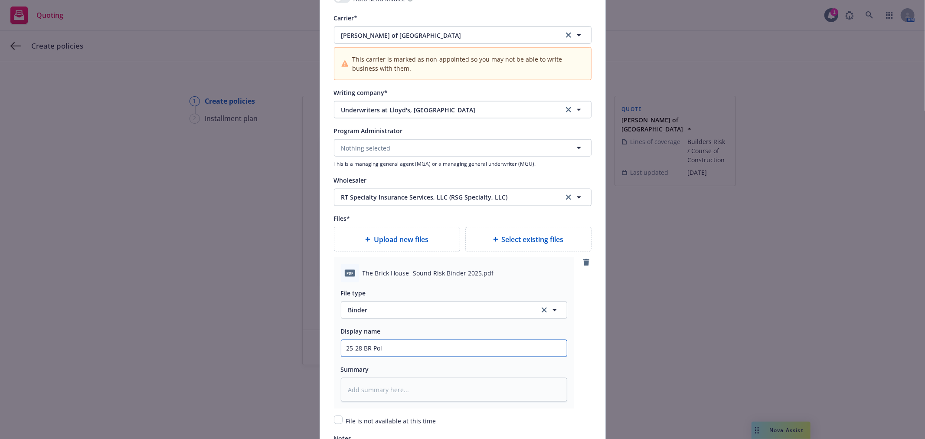
type textarea "x"
type input "25-28 BR Polic"
type textarea "x"
type input "25-28 BR Policy"
type textarea "x"
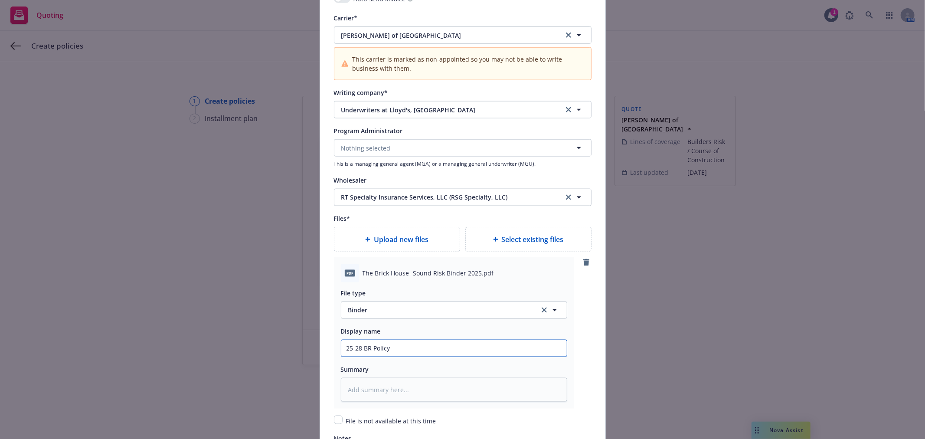
type input "25-28 BR Policy"
type textarea "x"
type input "25-28 BR Policy B"
type textarea "x"
type input "25-28 BR Policy Bin"
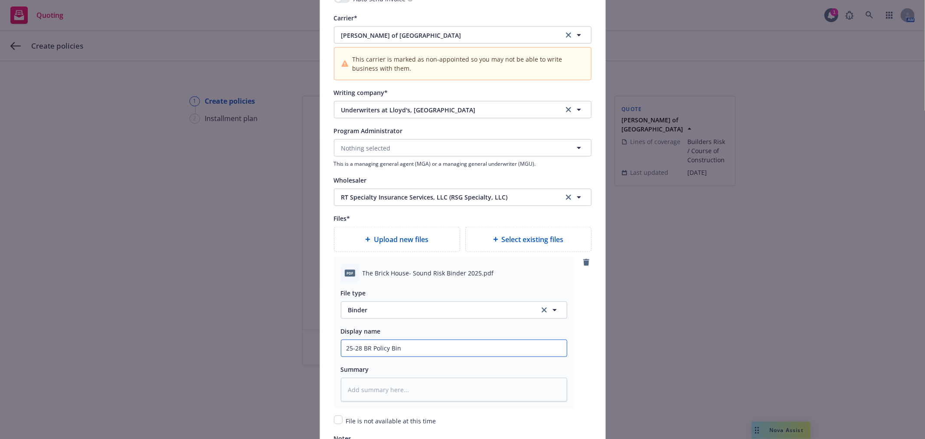
type textarea "x"
type input "25-28 BR Policy Bind"
type textarea "x"
type input "25-28 BR Policy Binde"
type textarea "x"
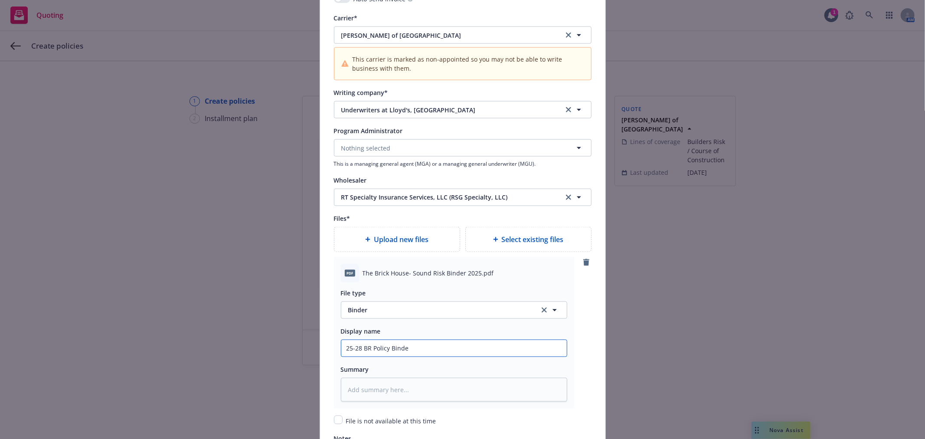
type input "25-28 BR Policy Binder"
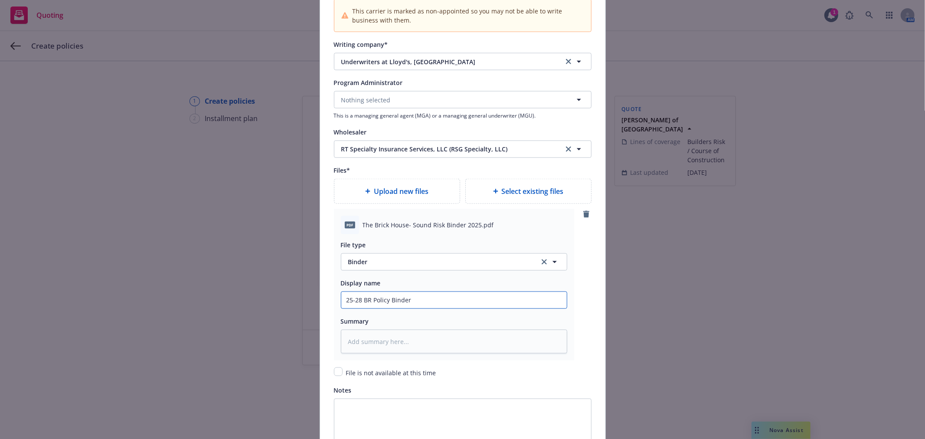
scroll to position [956, 0]
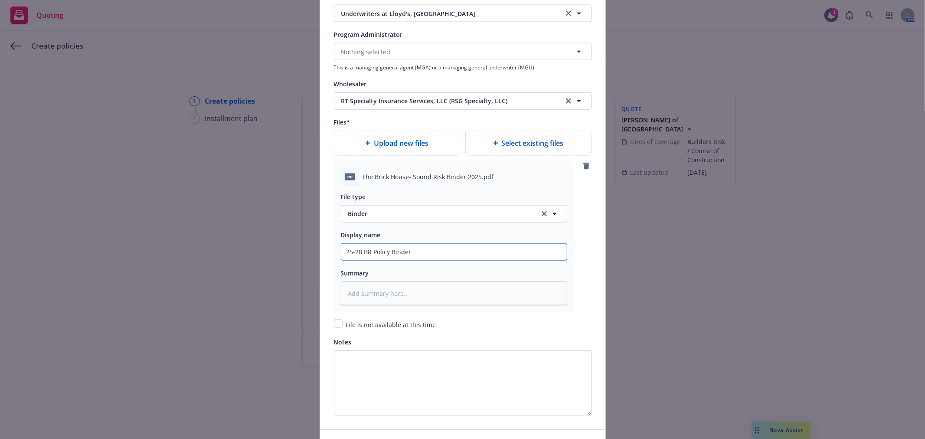
type textarea "x"
type input "25-28 BR Policy Binder"
type textarea "x"
type input "25-28 BR Policy Binder &"
type textarea "x"
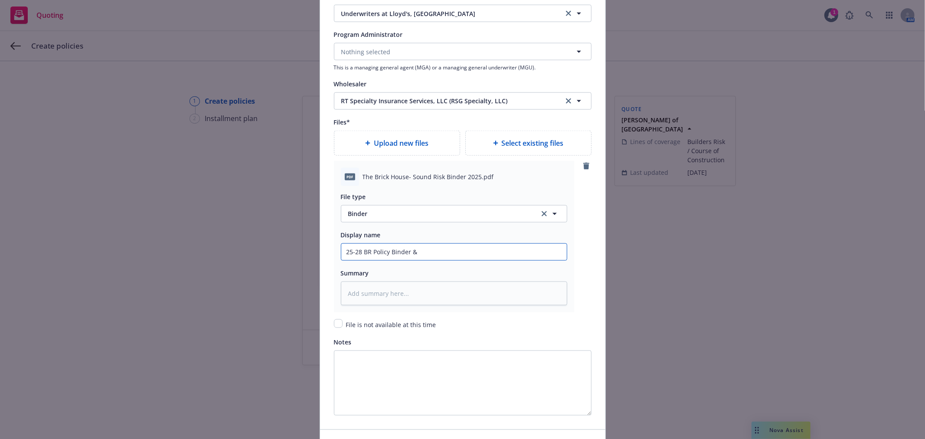
type input "25-28 BR Policy Binder &"
type textarea "x"
type input "25-28 BR Policy Binder & In"
type textarea "x"
type input "25-28 BR Policy Binder & Inv"
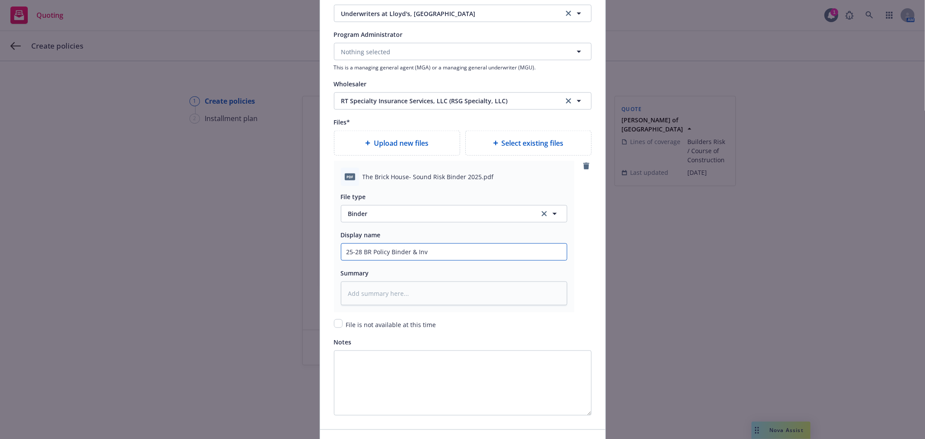
type textarea "x"
type input "25-28 BR Policy Binder & Invo"
type textarea "x"
type input "25-28 BR Policy Binder & Invoi"
type textarea "x"
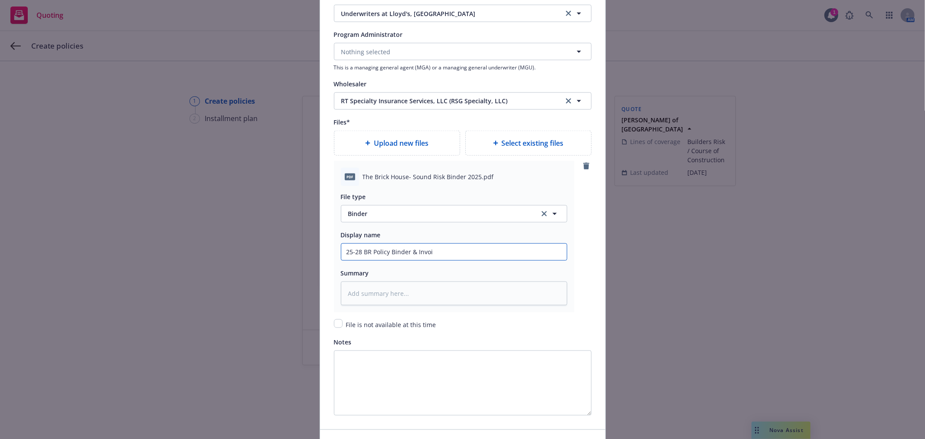
type input "25-28 BR Policy Binder & Invoic"
type textarea "x"
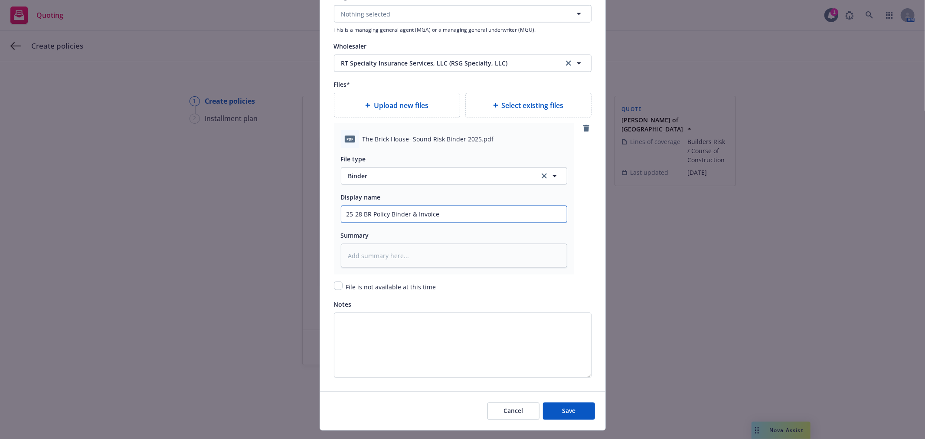
scroll to position [1017, 0]
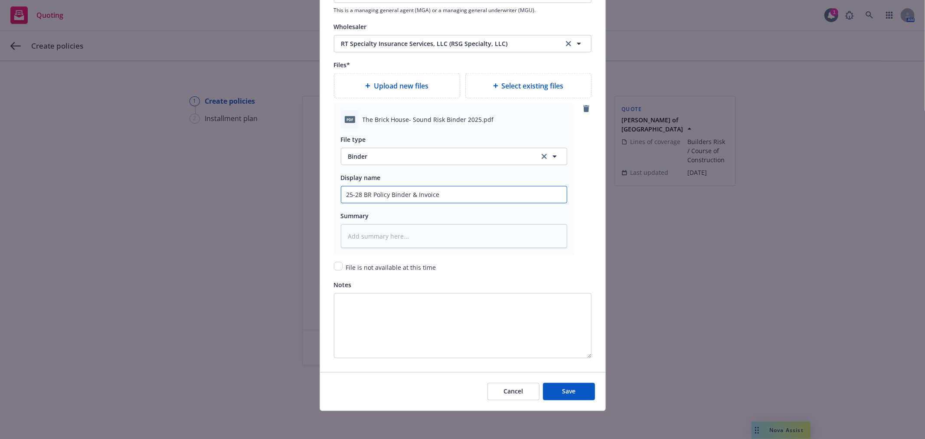
type input "25-28 BR Policy Binder & Invoice"
click at [408, 88] on span "Upload new files" at bounding box center [401, 86] width 55 height 10
click at [335, 265] on input "checkbox" at bounding box center [338, 266] width 9 height 9
checkbox input "true"
click at [569, 392] on span "Save" at bounding box center [568, 391] width 13 height 8
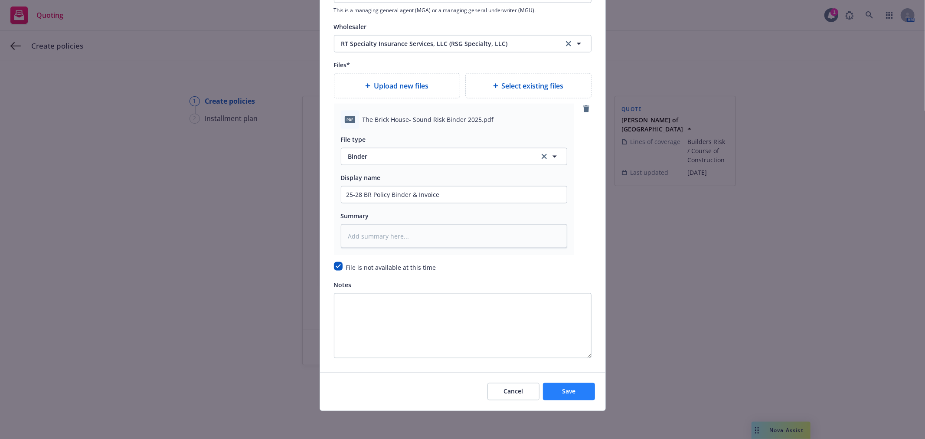
type textarea "x"
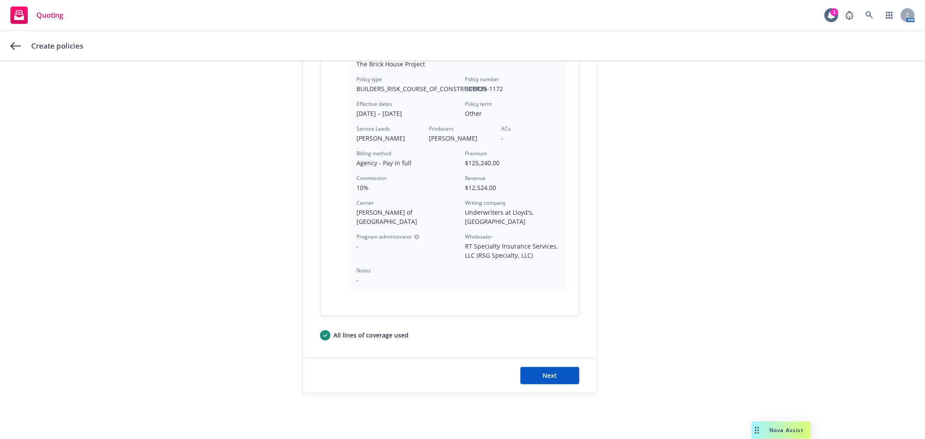
scroll to position [225, 0]
click at [544, 370] on span "Next" at bounding box center [549, 374] width 14 height 8
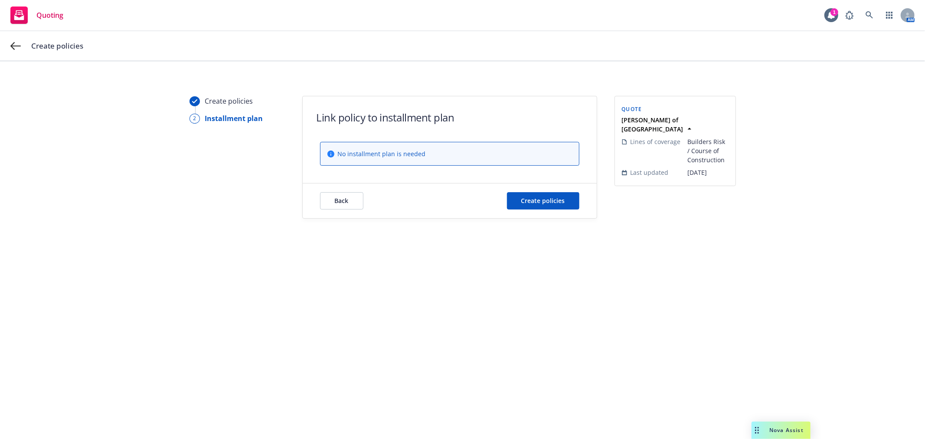
scroll to position [0, 0]
click at [544, 201] on span "Create policies" at bounding box center [543, 200] width 44 height 8
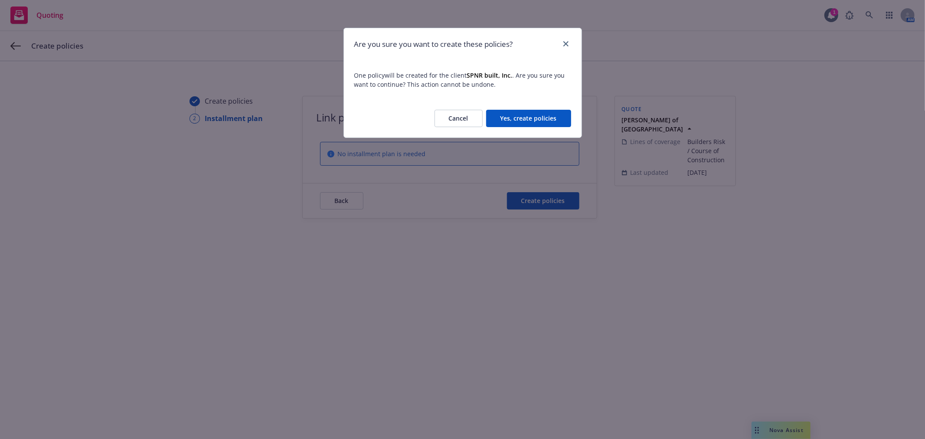
click at [528, 116] on button "Yes, create policies" at bounding box center [528, 118] width 85 height 17
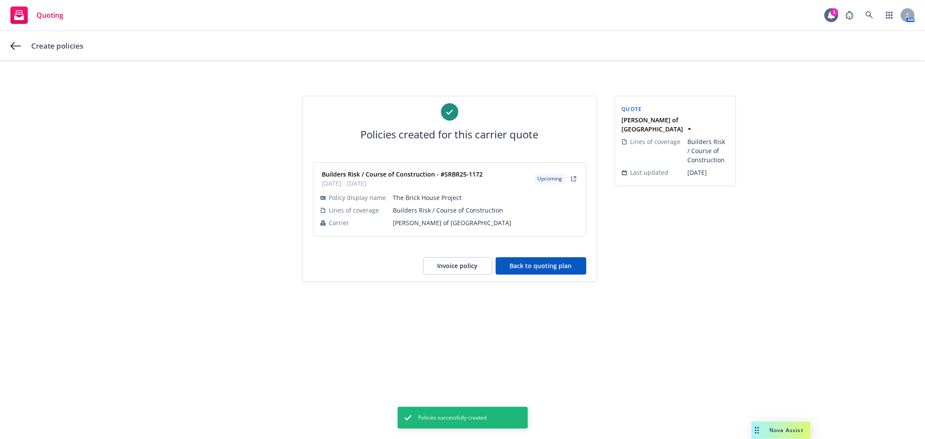
click at [544, 264] on button "Back to quoting plan" at bounding box center [540, 265] width 91 height 17
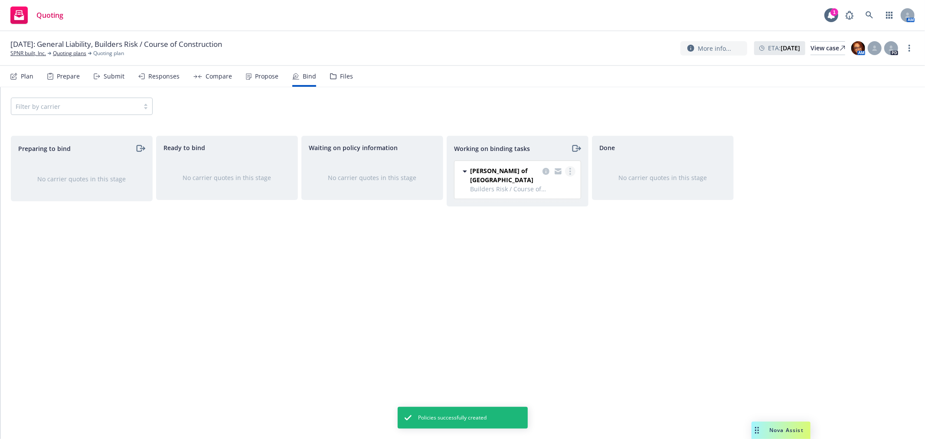
click at [569, 169] on icon "more" at bounding box center [570, 171] width 2 height 7
click at [552, 189] on span "Move back one step" at bounding box center [535, 189] width 78 height 8
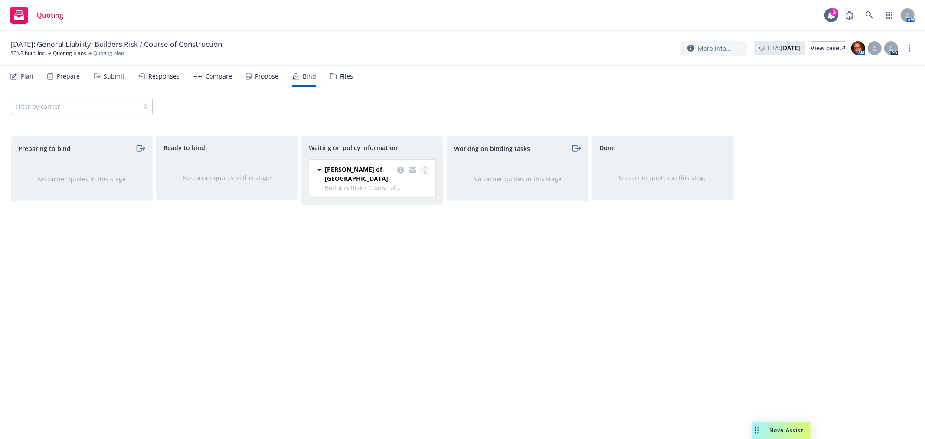
click at [425, 169] on icon "more" at bounding box center [425, 169] width 2 height 7
click at [411, 239] on span "Invoice this quote" at bounding box center [387, 239] width 72 height 8
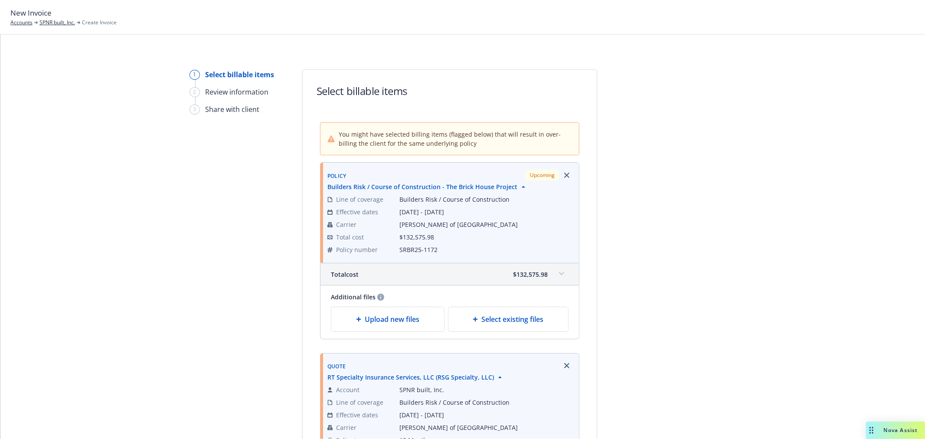
click at [404, 323] on span "Upload new files" at bounding box center [392, 319] width 55 height 10
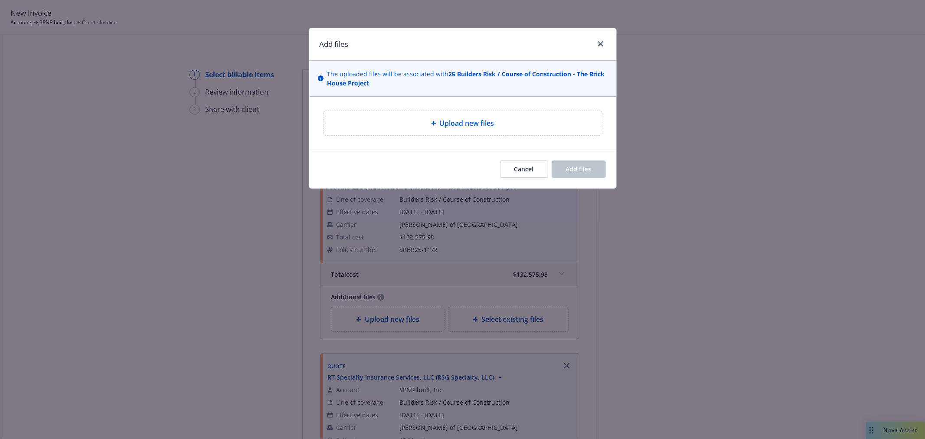
click at [414, 124] on div "Upload new files" at bounding box center [462, 123] width 264 height 10
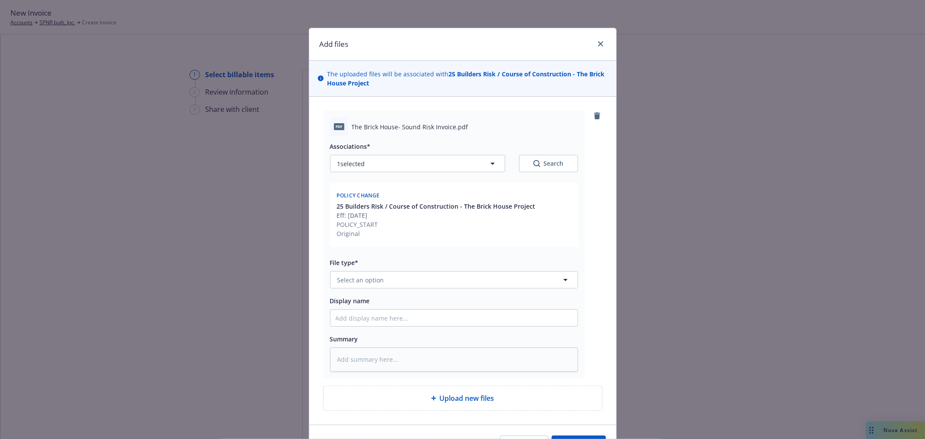
type textarea "x"
click at [389, 281] on button "Select an option" at bounding box center [454, 279] width 248 height 17
type input "invoi"
click at [402, 257] on div "Invoice - Third Party" at bounding box center [454, 256] width 237 height 13
click at [404, 318] on input "Display name" at bounding box center [453, 318] width 247 height 16
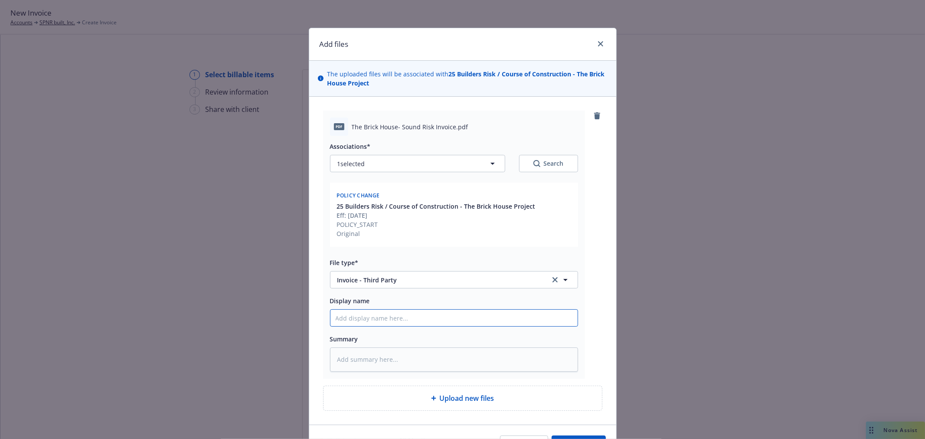
type textarea "x"
type input "2"
type textarea "x"
type input "25"
type textarea "x"
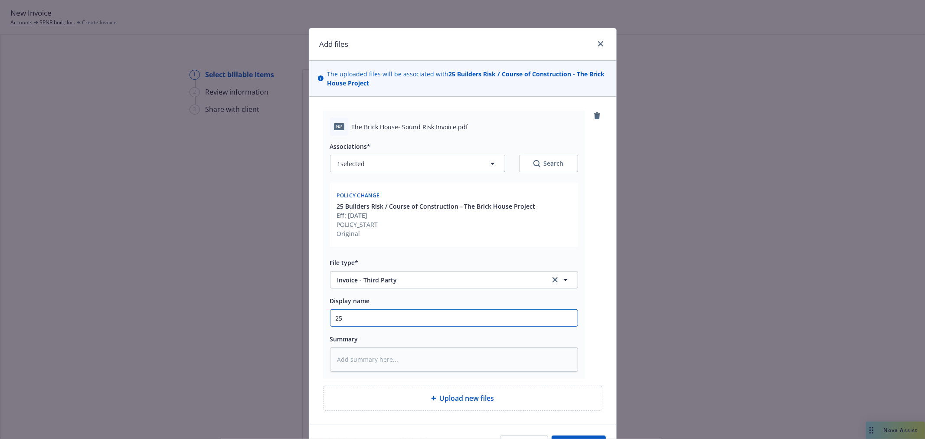
type input "25-"
type textarea "x"
type input "25-2"
type textarea "x"
type input "25-28"
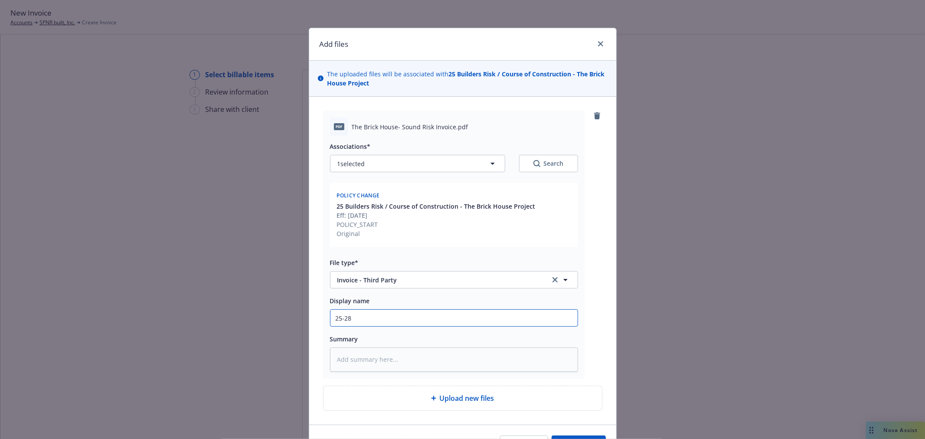
type textarea "x"
type input "25-28"
type textarea "x"
type input "25-28 B"
type textarea "x"
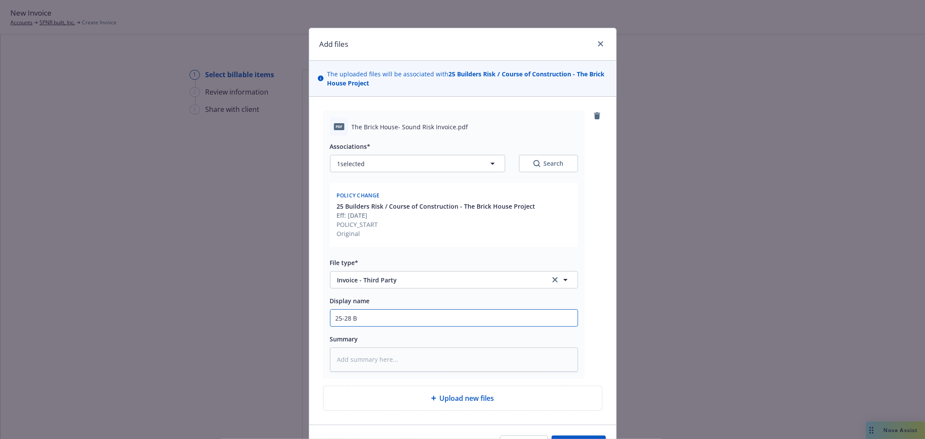
type input "25-28 BR"
type textarea "x"
type input "25-28 BR"
type textarea "x"
type input "25-28 BR S"
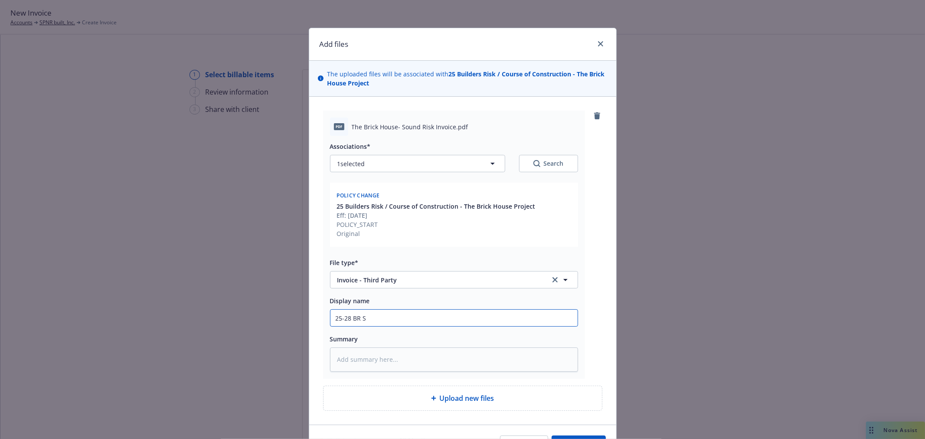
type textarea "x"
type input "25-28 BR So"
type textarea "x"
type input "25-28 BR Sou"
type textarea "x"
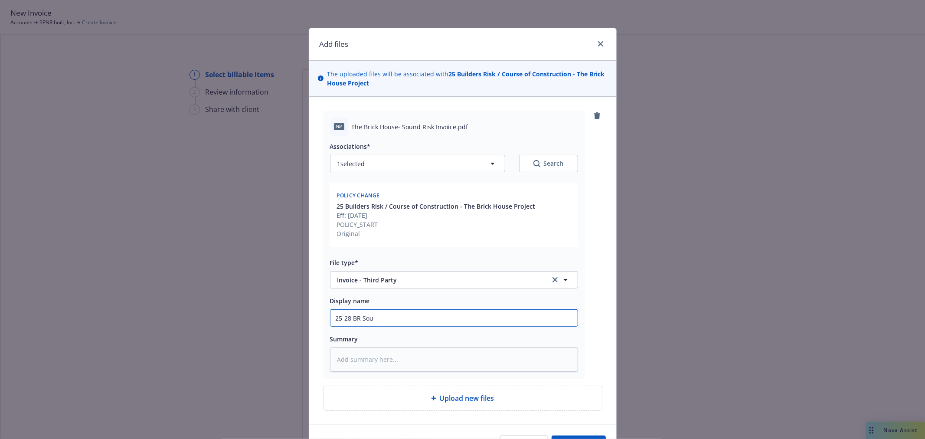
type input "25-28 BR Soun"
type textarea "x"
type input "25-28 BR Sound"
type textarea "x"
type input "25-28 BR Sound"
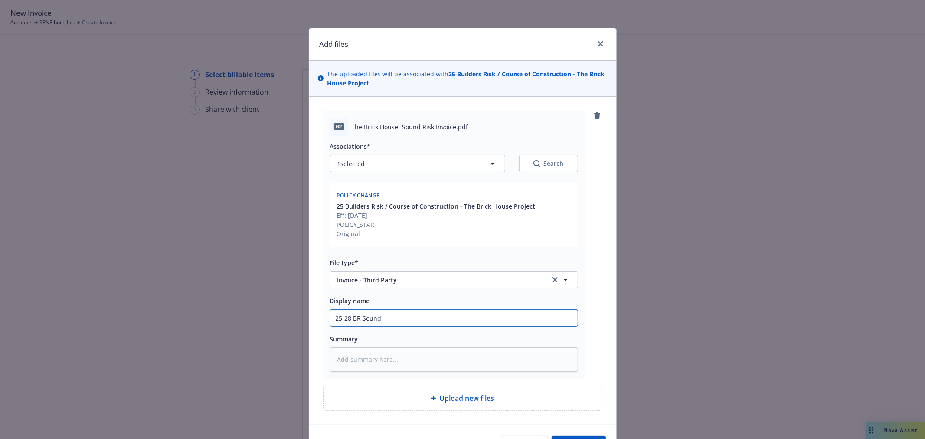
type textarea "x"
type input "25-28 BR Sound R"
type textarea "x"
type input "25-28 BR Sound Ri"
type textarea "x"
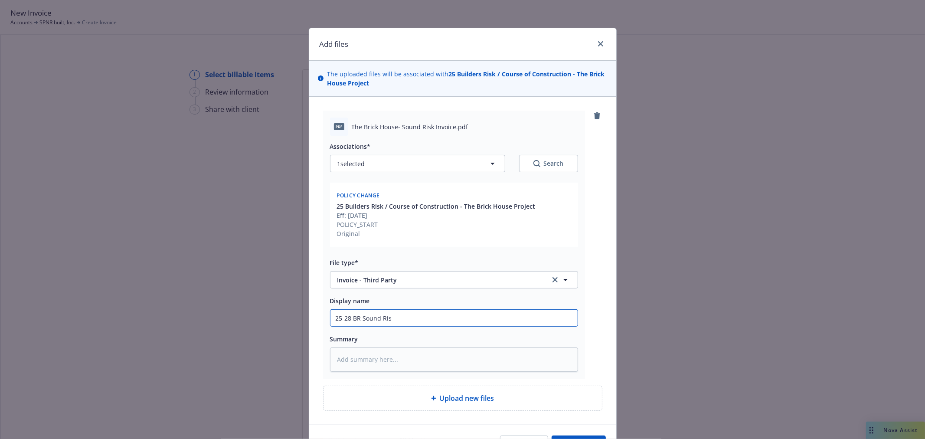
type input "25-28 BR Sound Risk"
type textarea "x"
type input "25-28 BR Sound Risk"
type textarea "x"
type input "25-28 BR Sound Risk I"
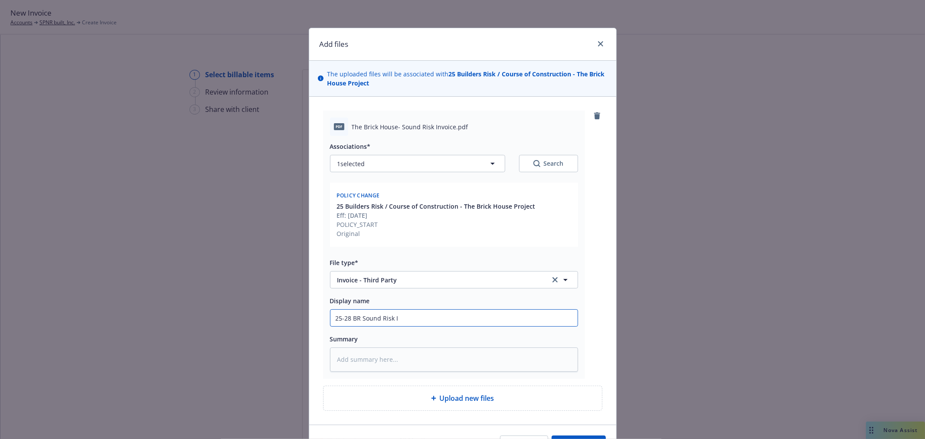
type textarea "x"
type input "25-28 BR Sound Risk In"
type textarea "x"
type input "25-28 BR Sound Risk Inv"
type textarea "x"
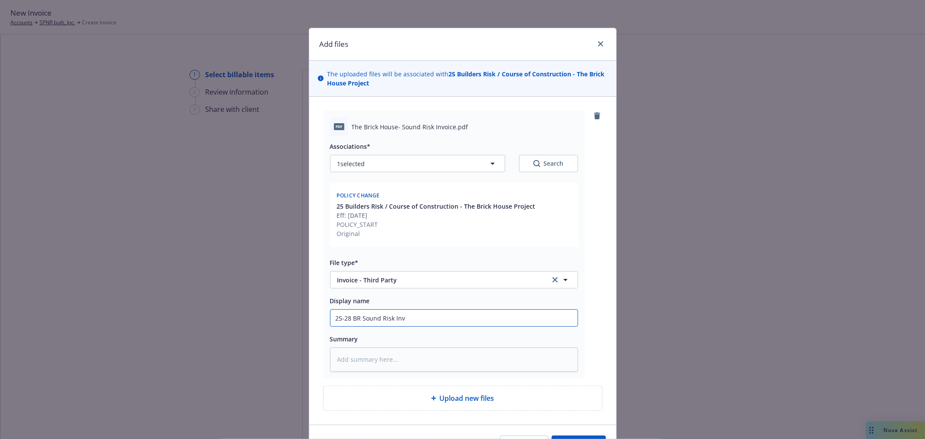
type input "25-28 BR Sound Risk Invo"
type textarea "x"
type input "25-28 BR Sound Risk Invoi"
type textarea "x"
type input "25-28 BR Sound Risk Invoic"
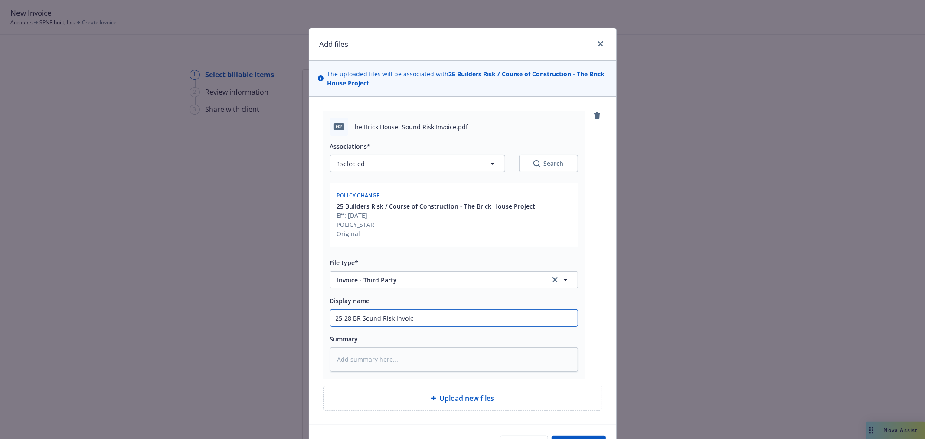
type textarea "x"
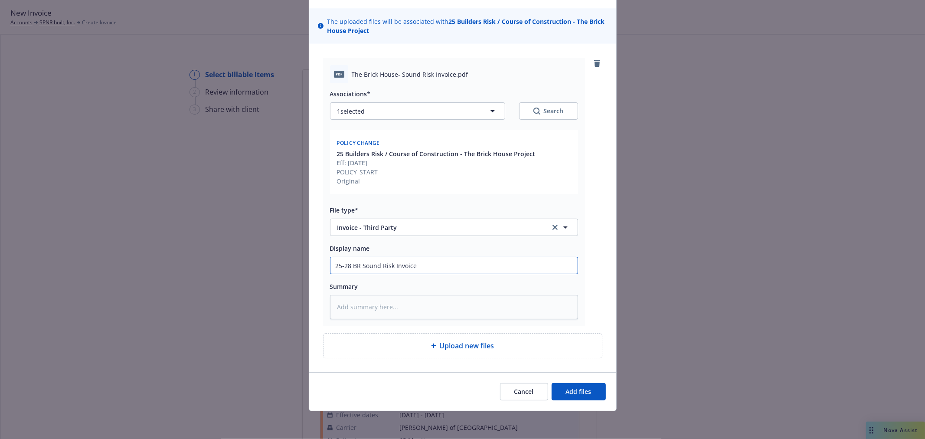
scroll to position [53, 0]
type input "25-28 BR Sound Risk Invoice"
click at [580, 389] on span "Add files" at bounding box center [579, 391] width 26 height 8
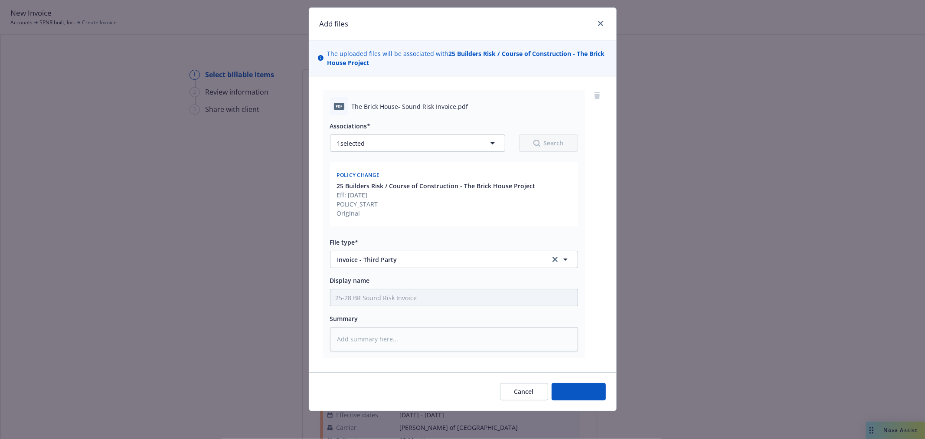
type textarea "x"
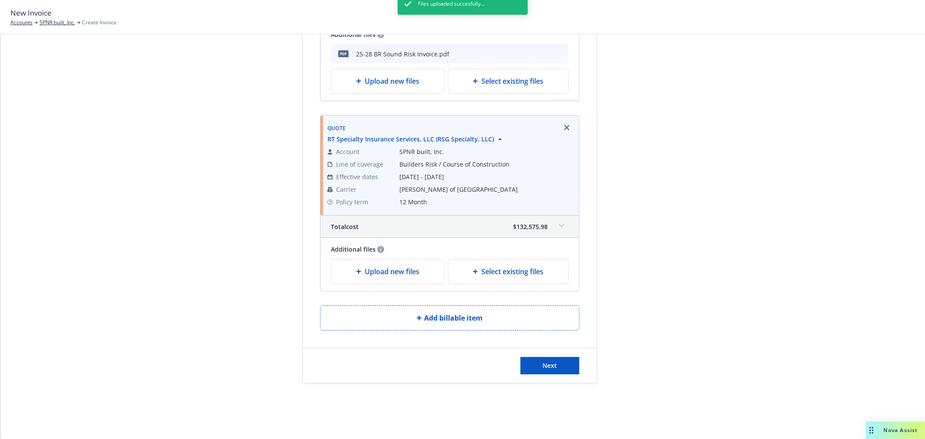
scroll to position [215, 0]
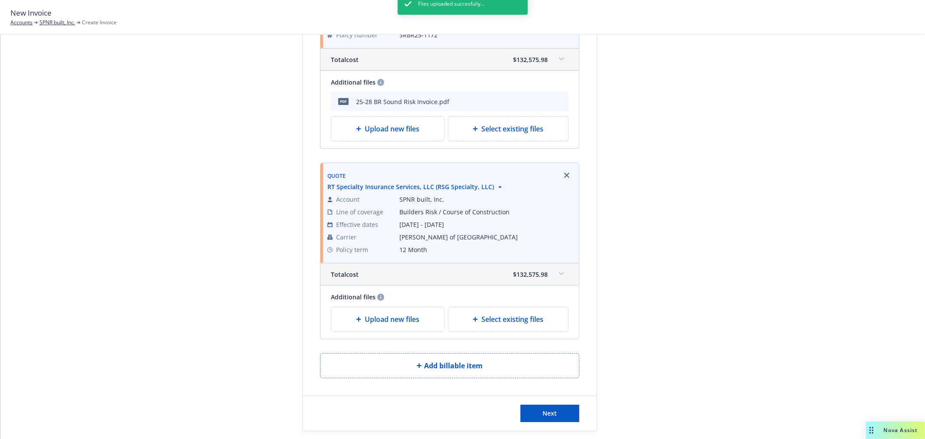
click at [564, 172] on link "Remove browser" at bounding box center [566, 175] width 10 height 10
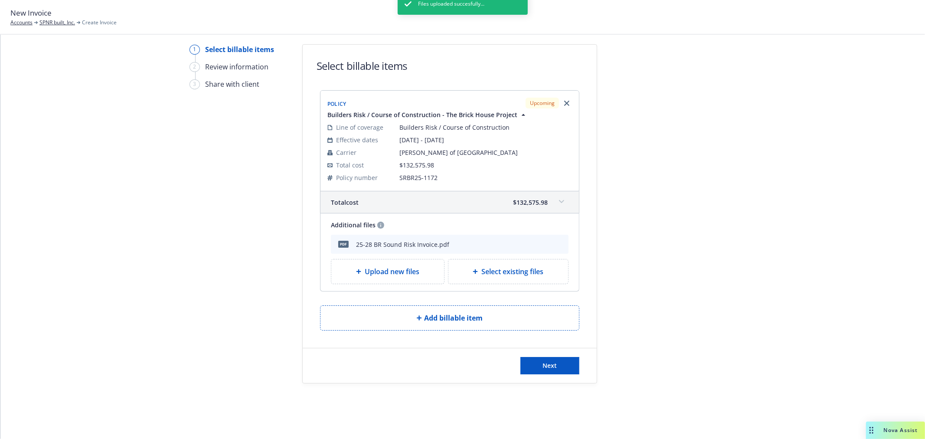
scroll to position [0, 0]
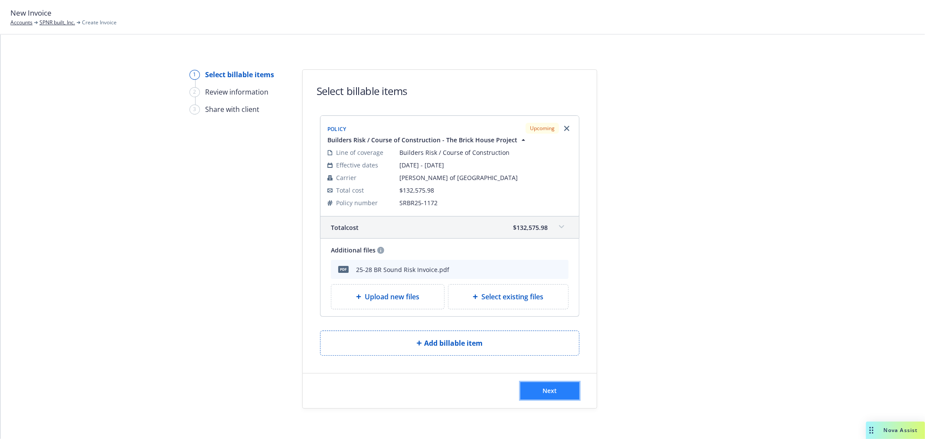
click at [555, 393] on button "Next" at bounding box center [549, 390] width 59 height 17
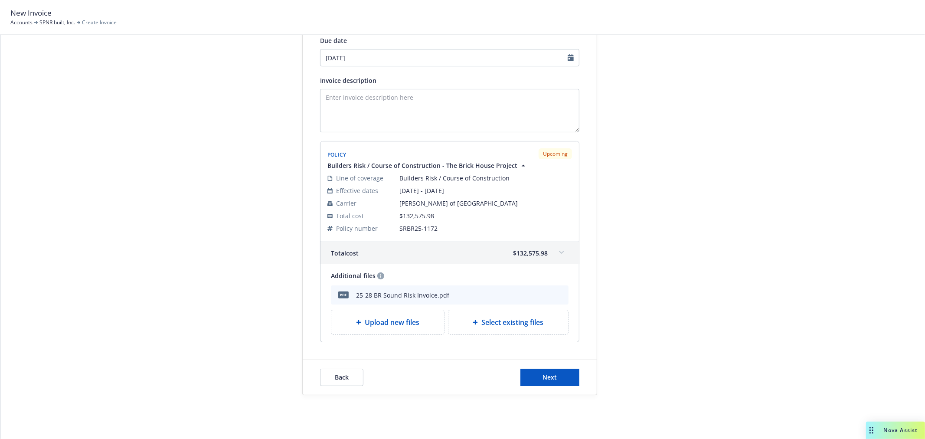
scroll to position [132, 0]
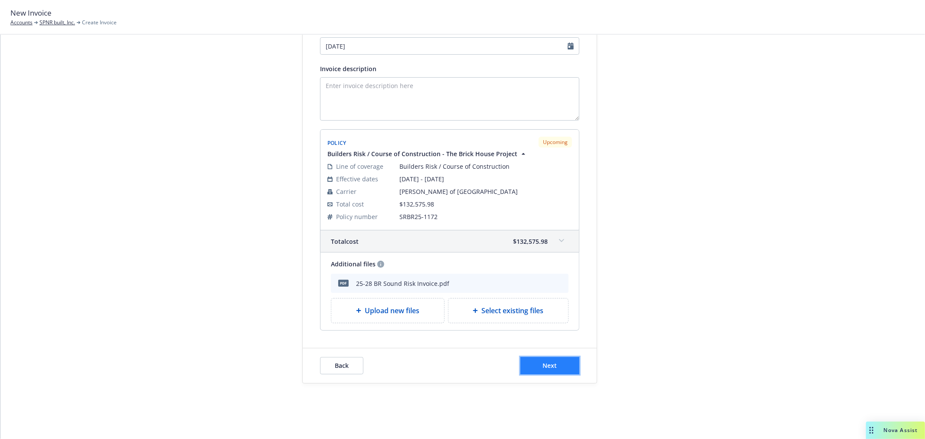
click at [556, 362] on button "Next" at bounding box center [549, 365] width 59 height 17
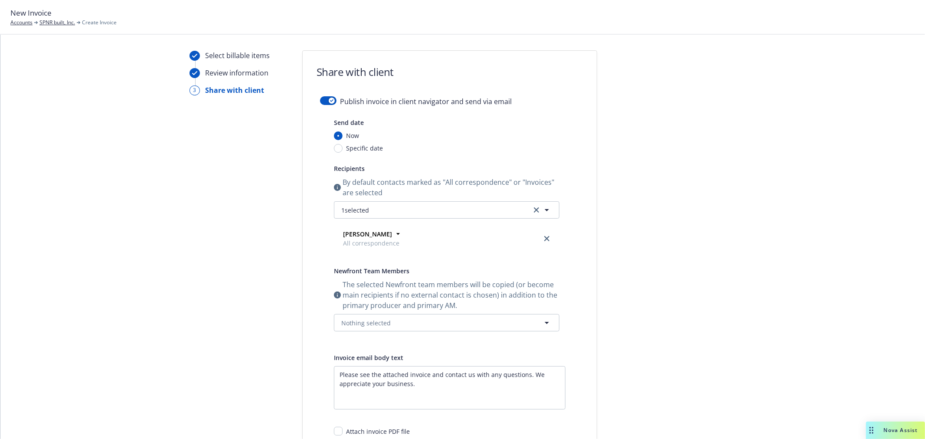
scroll to position [0, 0]
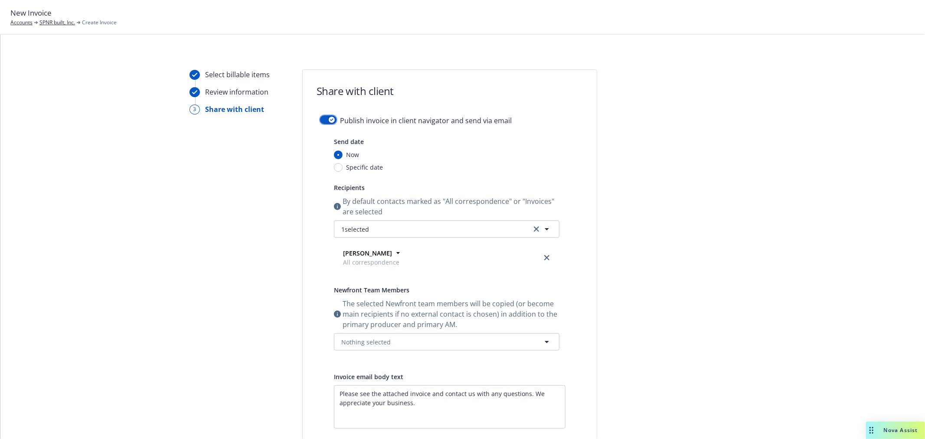
click at [331, 119] on button "button" at bounding box center [328, 119] width 16 height 9
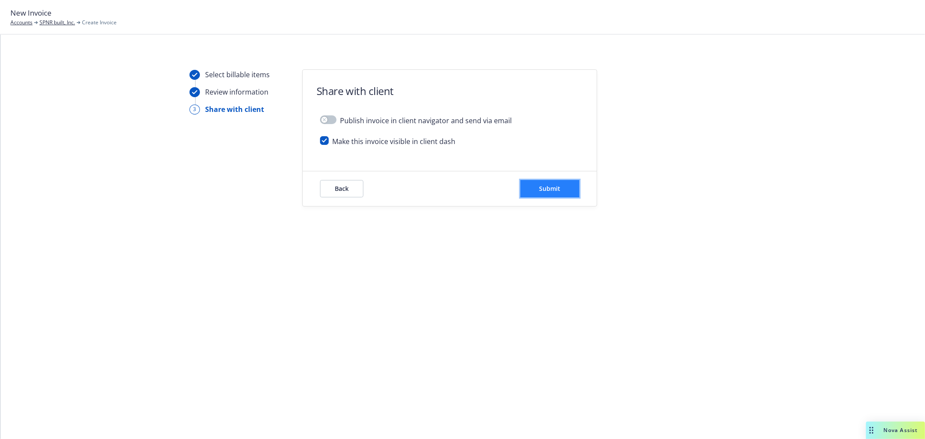
click at [562, 191] on button "Submit" at bounding box center [549, 188] width 59 height 17
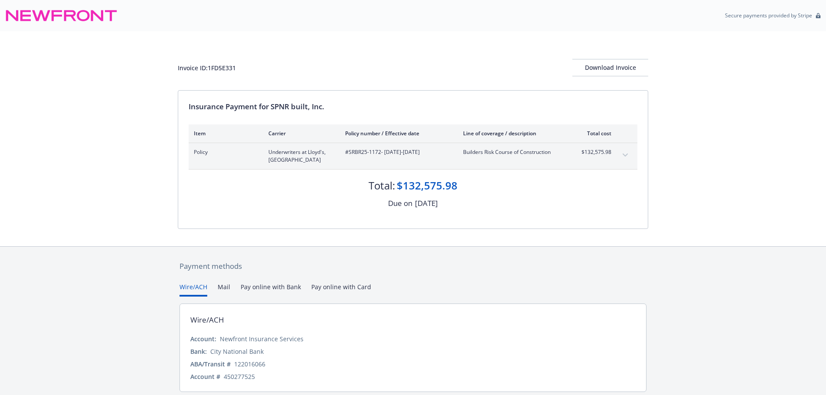
drag, startPoint x: 800, startPoint y: 0, endPoint x: 675, endPoint y: 101, distance: 160.9
click at [675, 101] on div "Invoice ID: 1FD5E331 Download Invoice Insurance Payment for SPNR built, Inc. It…" at bounding box center [413, 138] width 826 height 215
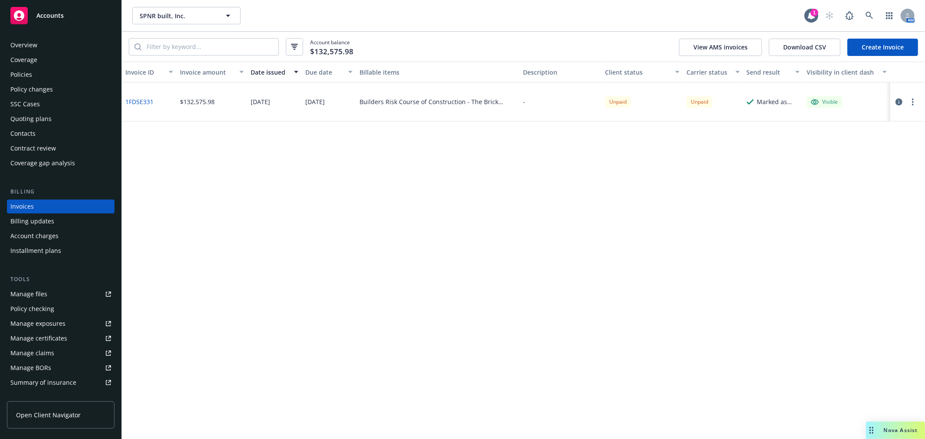
click at [912, 101] on icon "button" at bounding box center [913, 101] width 2 height 7
click at [850, 154] on link "Copy invoice URL" at bounding box center [862, 153] width 111 height 17
click at [391, 264] on div "Invoice ID Invoice amount Date issued Due date Billable items Description Clien…" at bounding box center [523, 250] width 803 height 377
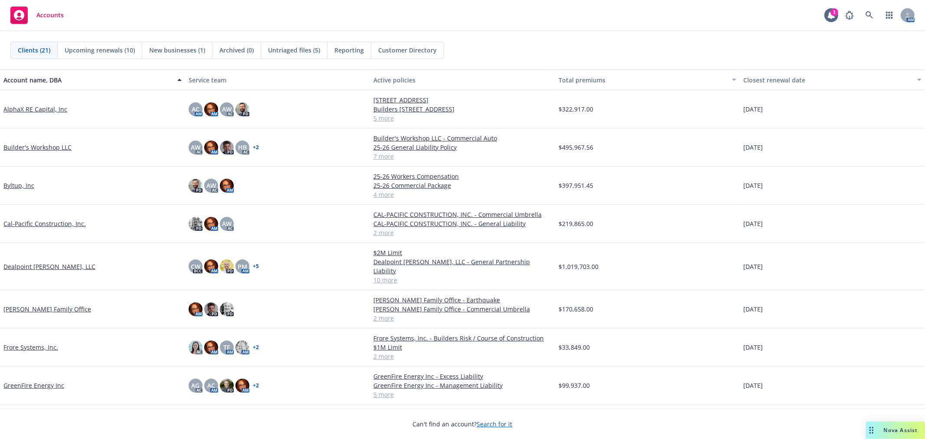
click at [28, 304] on link "[PERSON_NAME] Family Office" at bounding box center [47, 308] width 88 height 9
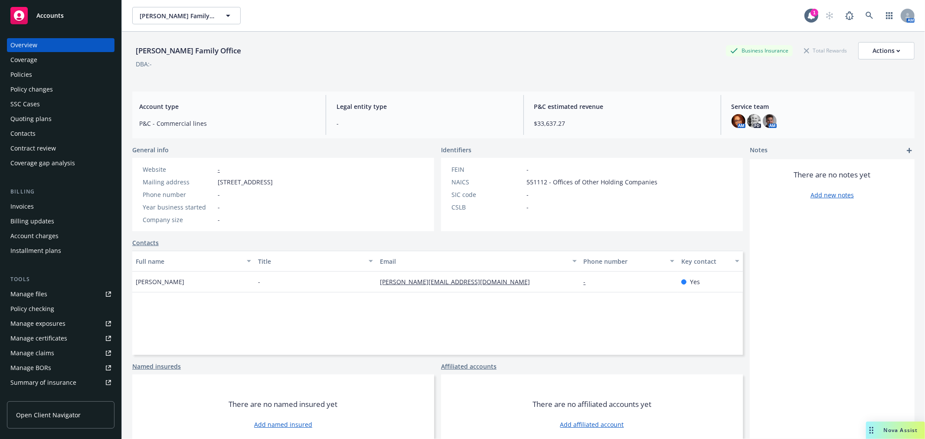
click at [39, 75] on div "Policies" at bounding box center [60, 75] width 101 height 14
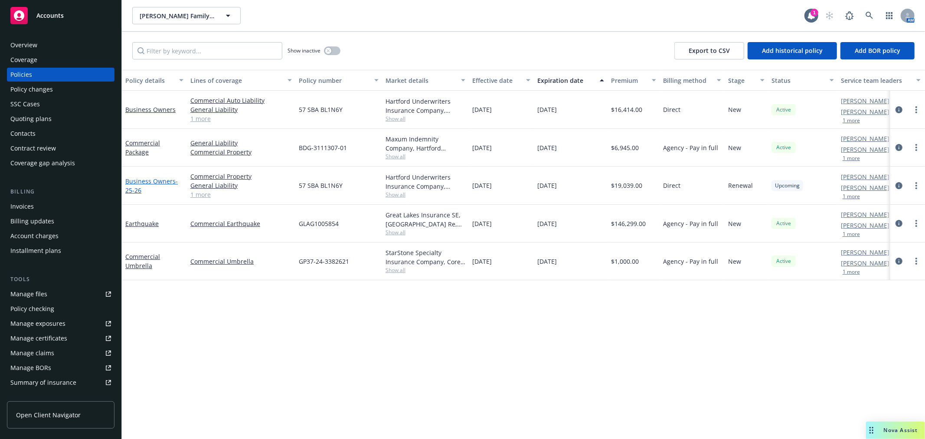
click at [146, 180] on link "Business Owners - 25-26" at bounding box center [151, 185] width 52 height 17
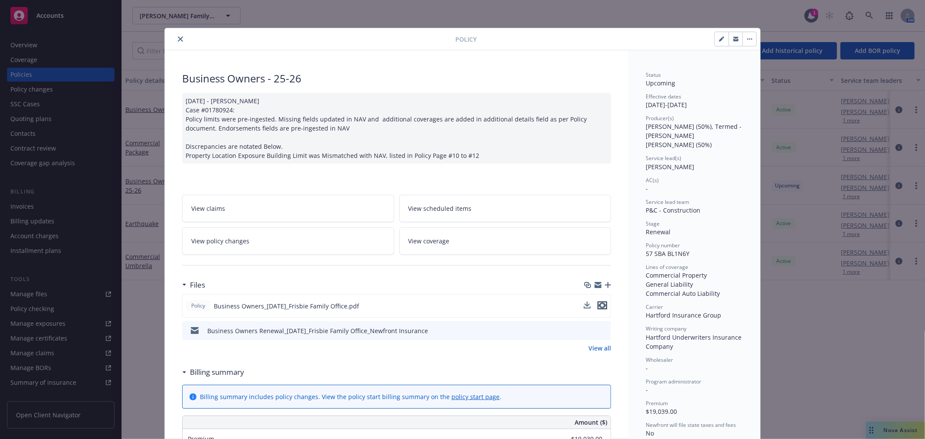
click at [594, 305] on div at bounding box center [594, 305] width 23 height 9
click at [599, 306] on icon "preview file" at bounding box center [602, 305] width 8 height 6
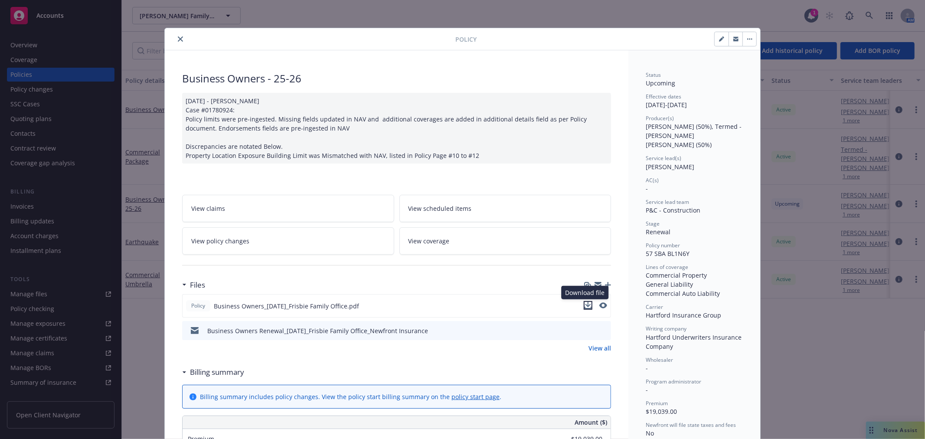
click at [584, 302] on icon "download file" at bounding box center [587, 305] width 7 height 7
click at [178, 37] on icon "close" at bounding box center [180, 38] width 5 height 5
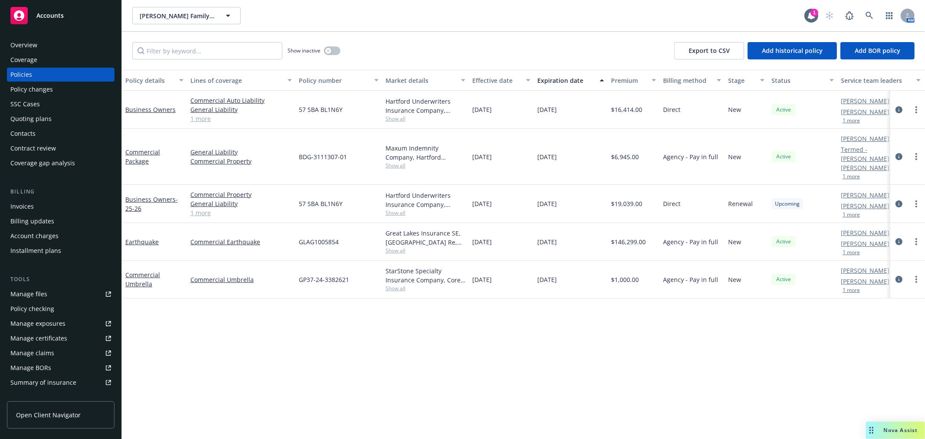
click at [883, 427] on span "Nova Assist" at bounding box center [900, 429] width 34 height 7
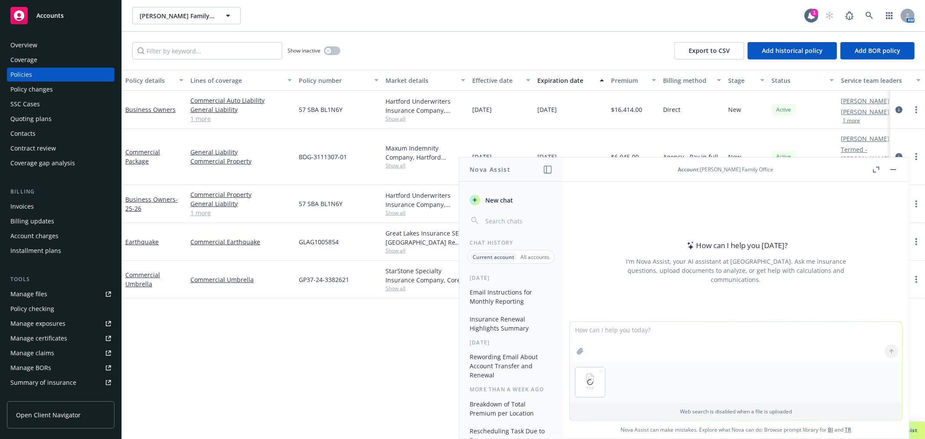
click at [600, 329] on textarea at bounding box center [736, 342] width 332 height 40
type textarea "Hi [PERSON_NAME], I need to break down this policy premium based upon the six l…"
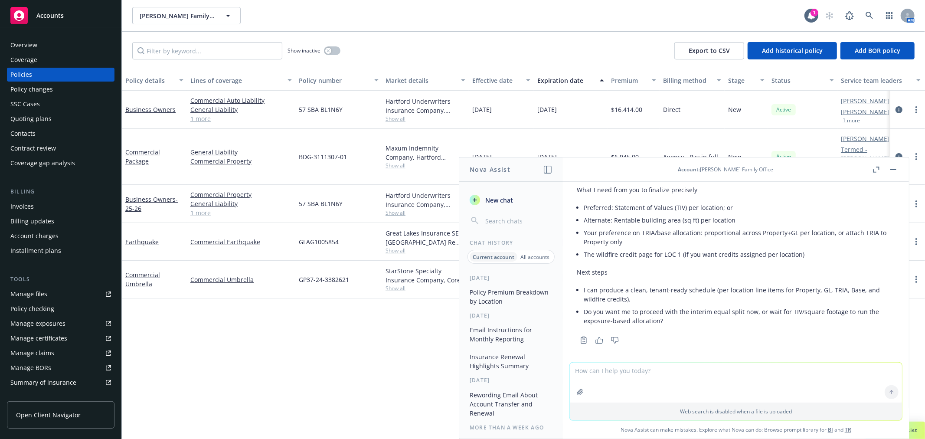
scroll to position [633, 0]
click at [698, 375] on textarea at bounding box center [736, 382] width 332 height 40
click at [599, 369] on textarea "Let's do a equal split" at bounding box center [736, 382] width 332 height 41
type textarea "Let's do an equal split"
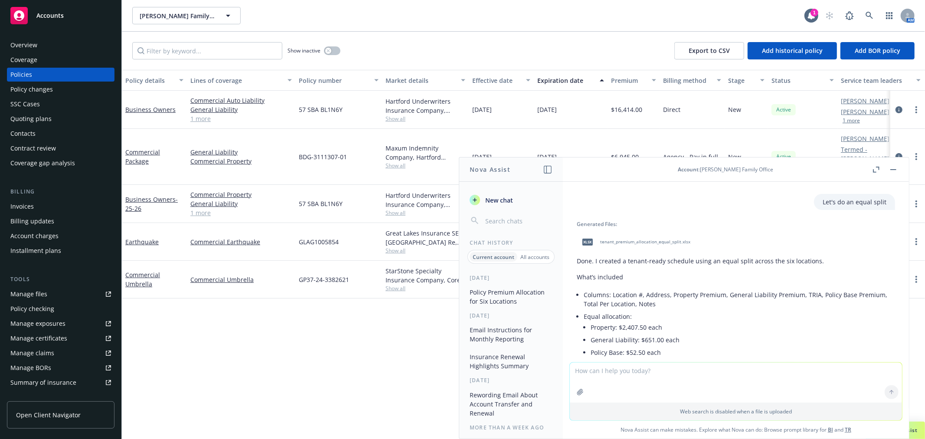
scroll to position [766, 0]
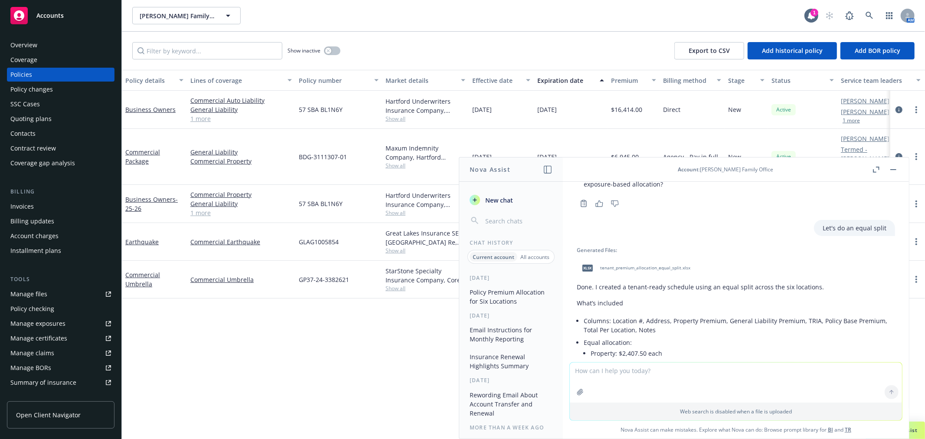
click at [641, 263] on div "xlsx tenant_premium_allocation_equal_split.xlsx" at bounding box center [634, 268] width 115 height 22
click at [655, 374] on textarea at bounding box center [736, 382] width 332 height 40
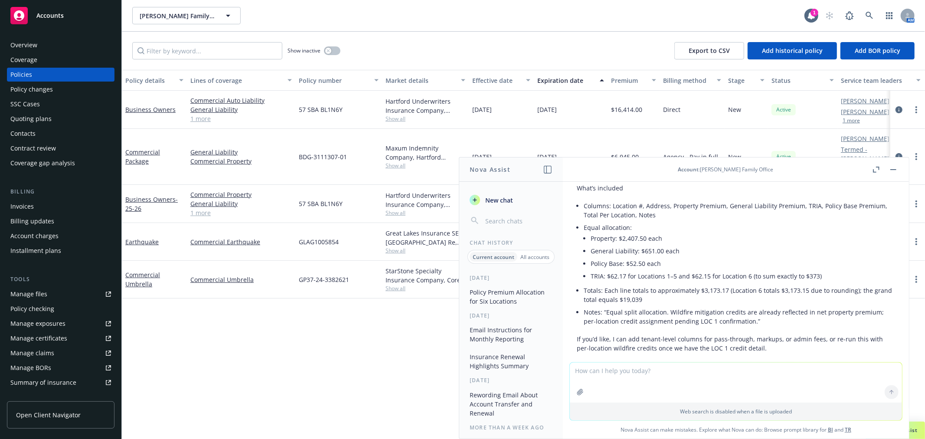
scroll to position [910, 0]
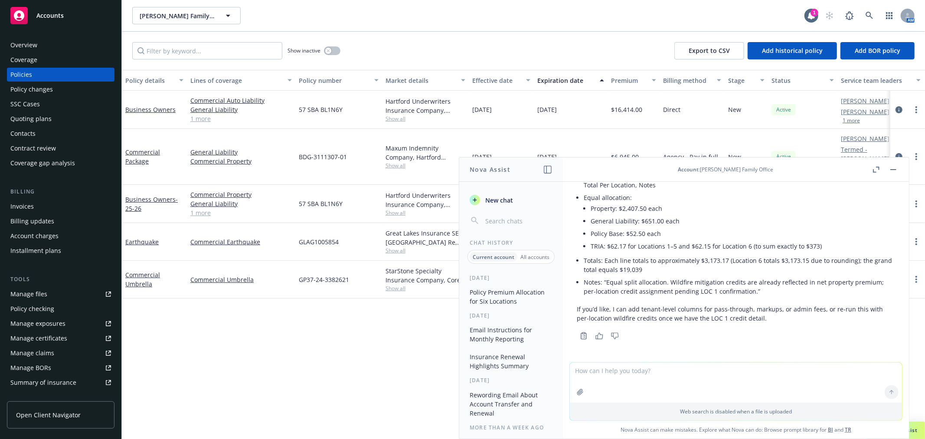
click at [638, 372] on textarea at bounding box center [736, 382] width 332 height 40
type textarea "the grand total lines are blank - can you fill in?"
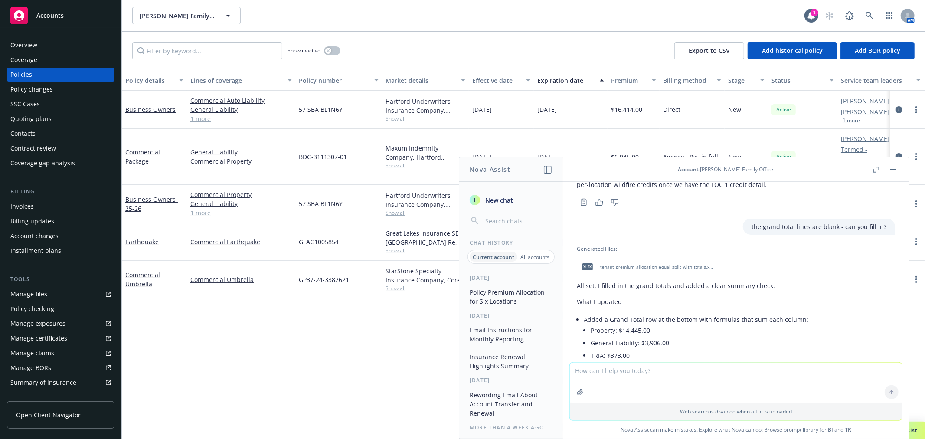
scroll to position [1043, 0]
click at [635, 267] on span "tenant_premium_allocation_equal_split_with_totals.xlsx" at bounding box center [657, 267] width 114 height 6
click at [635, 267] on div "xlsx tenant_premium_allocation_equal_split_with_totals.xlsx" at bounding box center [736, 267] width 318 height 22
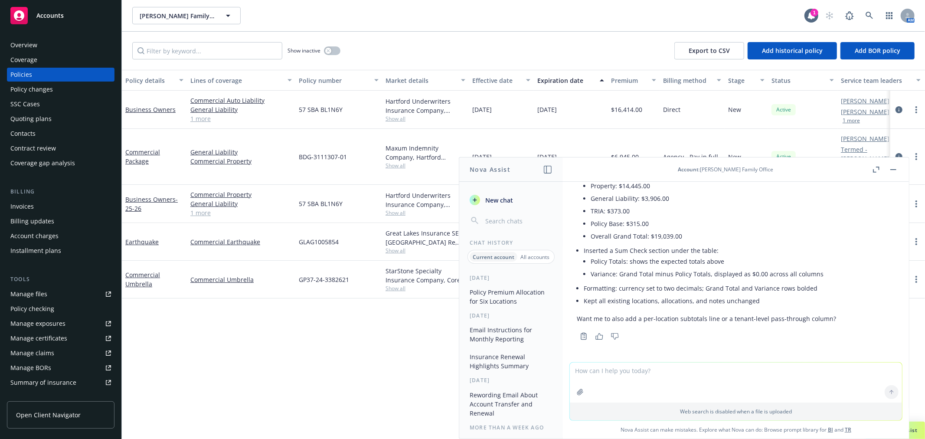
drag, startPoint x: 599, startPoint y: 334, endPoint x: 276, endPoint y: 321, distance: 323.7
click at [599, 334] on icon "button" at bounding box center [599, 336] width 8 height 7
drag, startPoint x: 821, startPoint y: 380, endPoint x: 820, endPoint y: 317, distance: 62.4
click at [821, 380] on textarea at bounding box center [736, 382] width 332 height 40
click at [55, 16] on span "Accounts" at bounding box center [49, 15] width 27 height 7
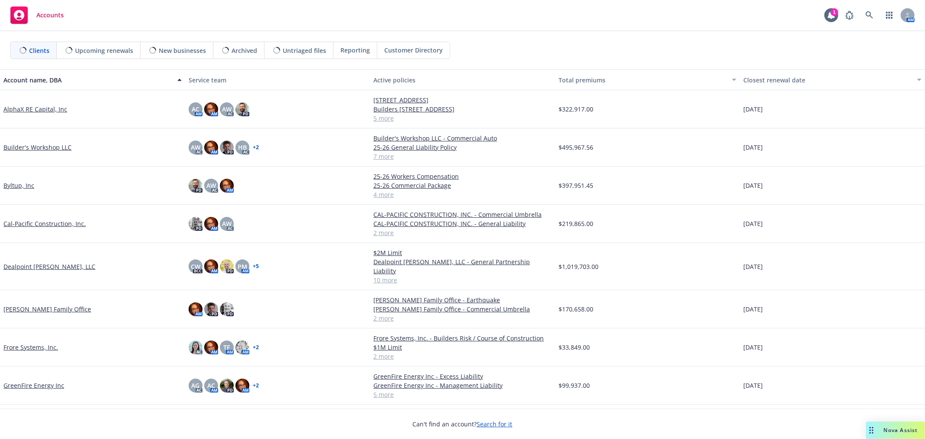
click at [903, 429] on span "Nova Assist" at bounding box center [900, 429] width 34 height 7
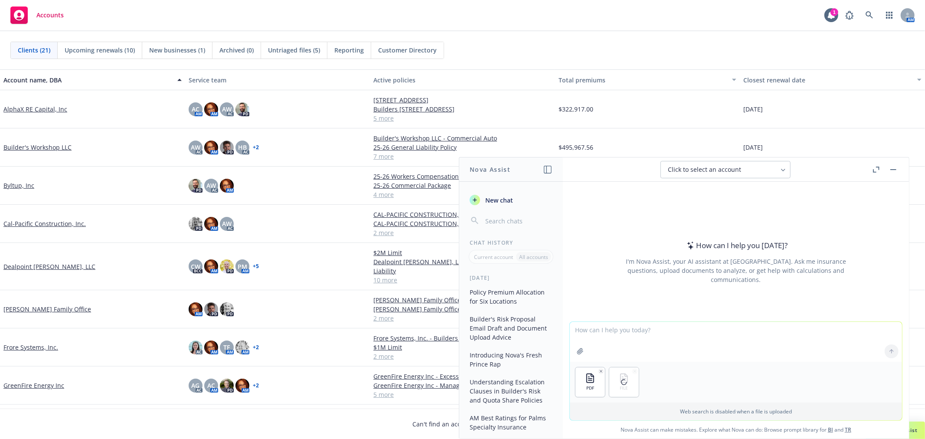
click at [603, 329] on textarea at bounding box center [736, 342] width 332 height 40
type textarea "Please compare this lease's insurance requirements against the attached quote. …"
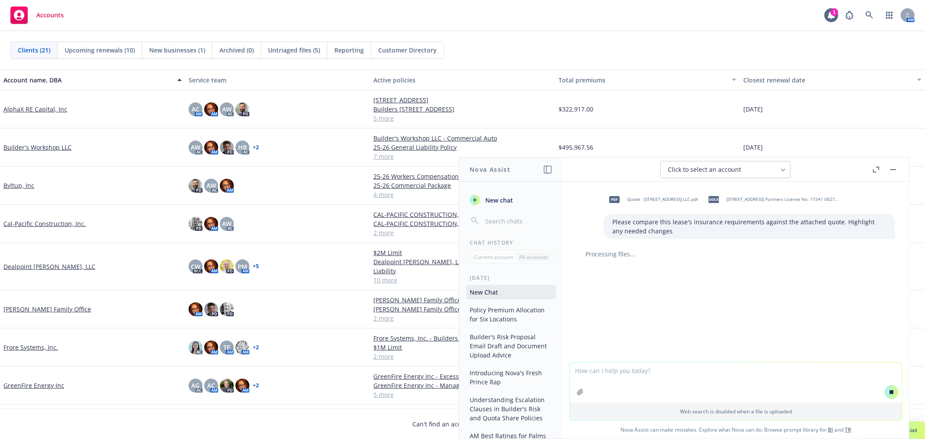
click at [699, 378] on textarea at bounding box center [736, 382] width 332 height 40
